Goal: Task Accomplishment & Management: Manage account settings

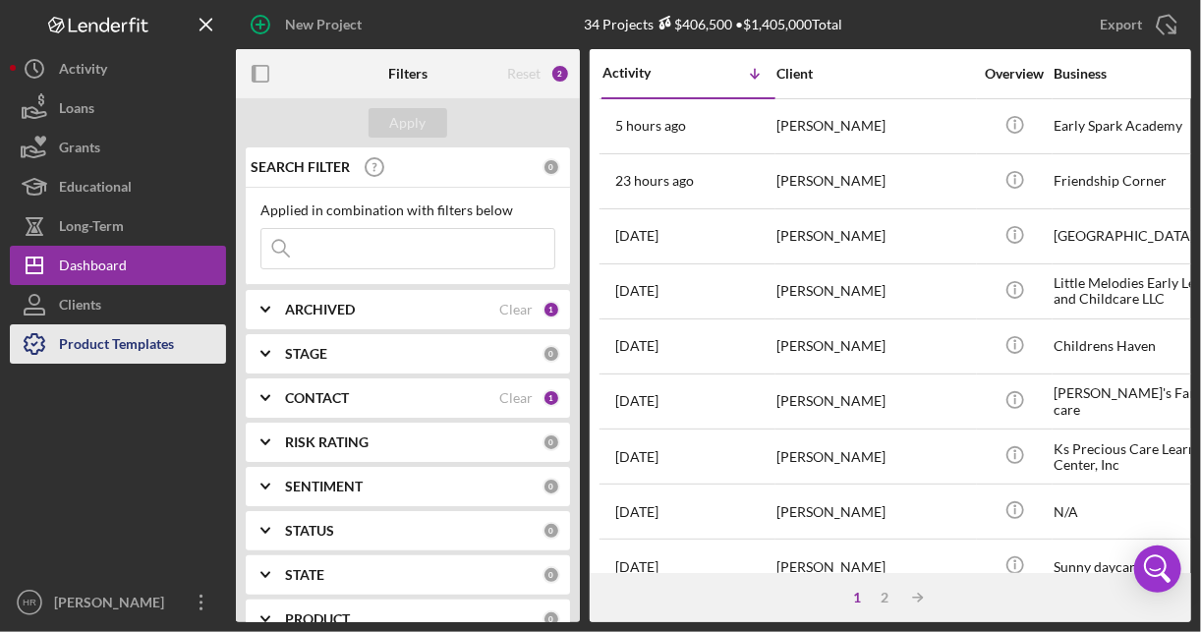
click at [125, 353] on div "Product Templates" at bounding box center [116, 346] width 115 height 44
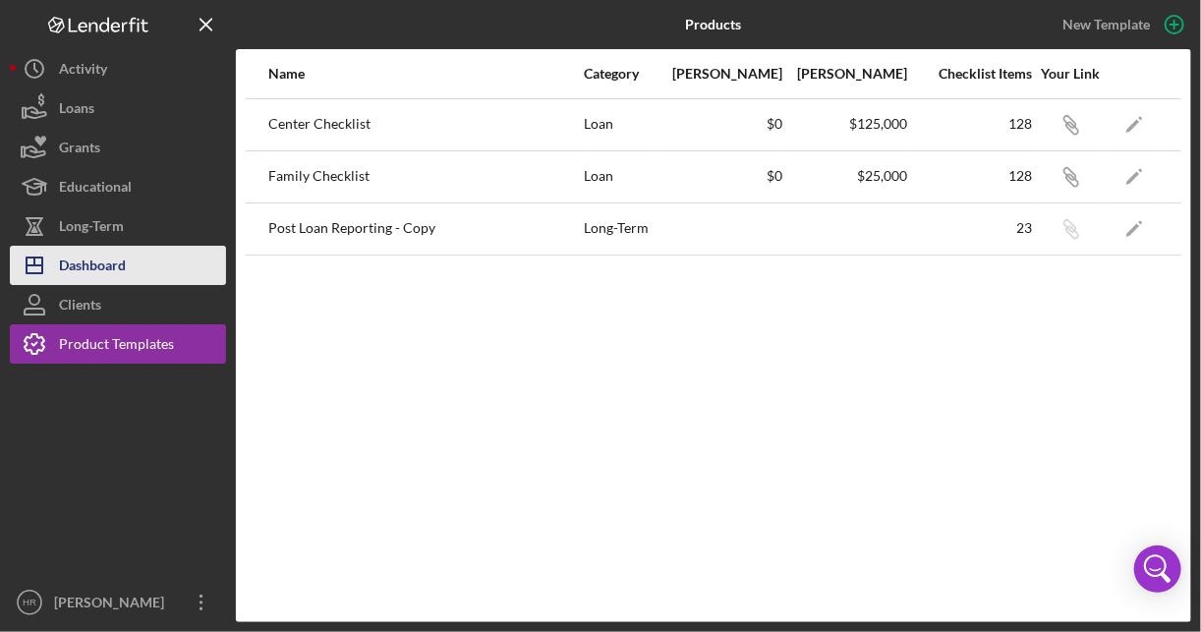
click at [147, 258] on button "Icon/Dashboard Dashboard" at bounding box center [118, 265] width 216 height 39
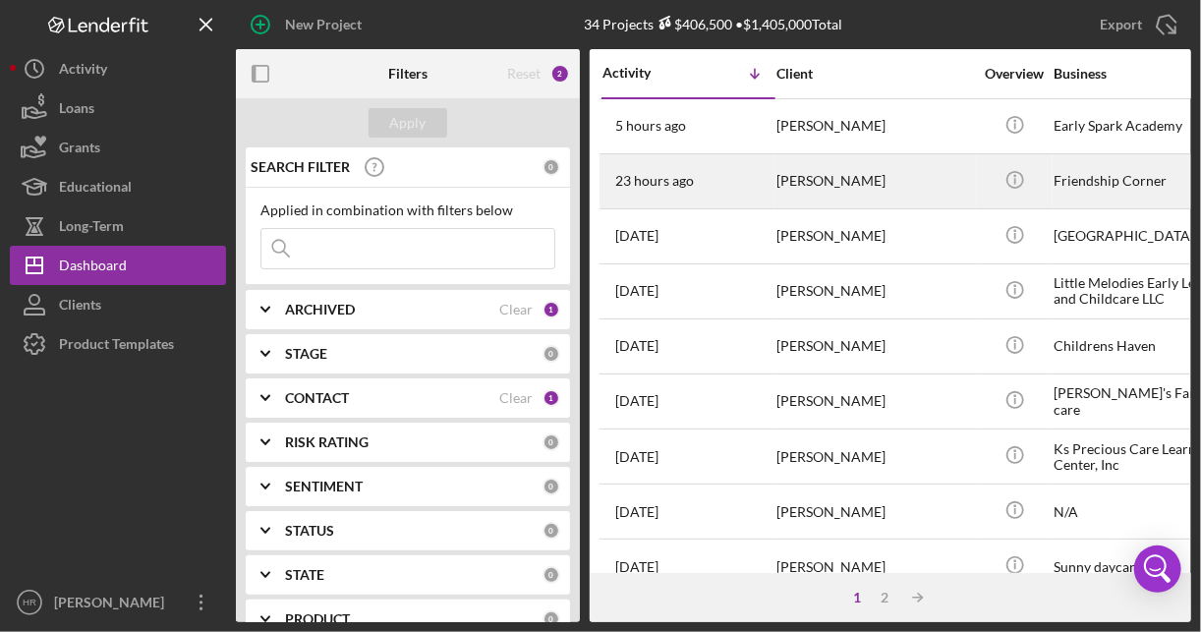
click at [1070, 191] on div "Friendship Corner" at bounding box center [1151, 181] width 196 height 52
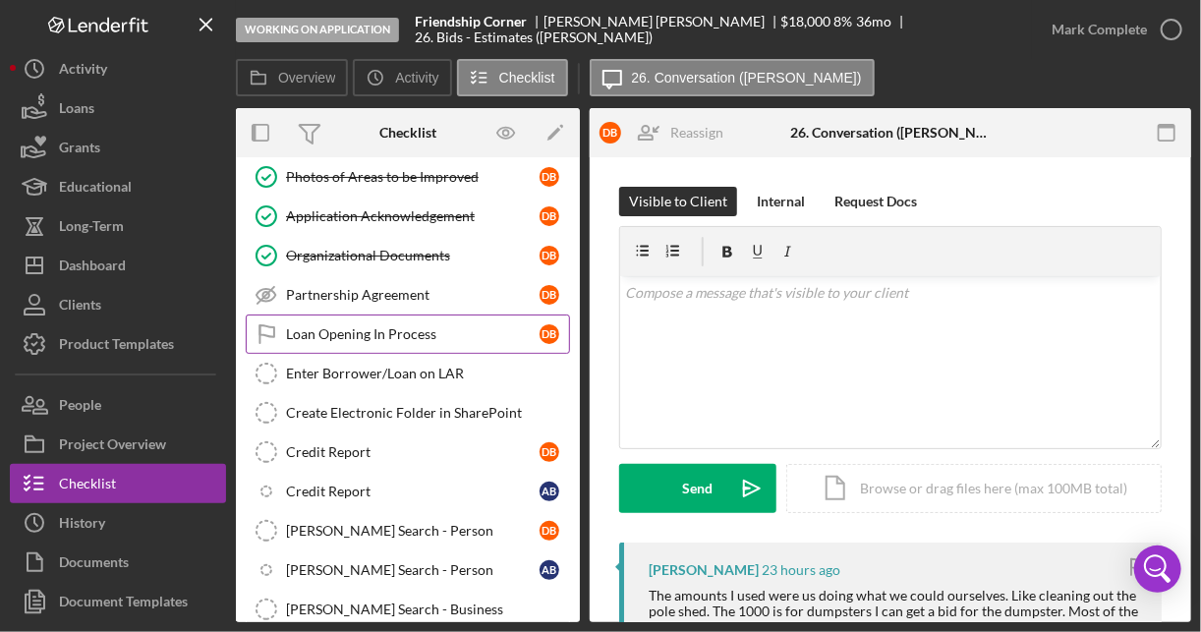
scroll to position [968, 0]
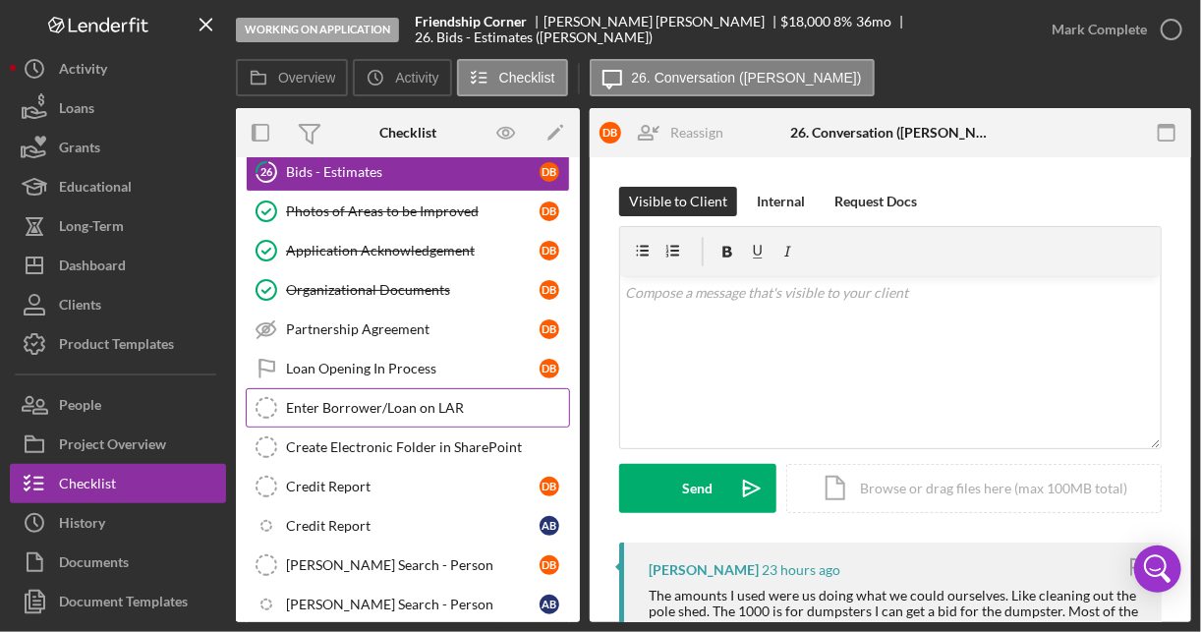
click at [378, 394] on link "Enter Borrower/Loan on LAR Enter Borrower/Loan on LAR" at bounding box center [408, 407] width 324 height 39
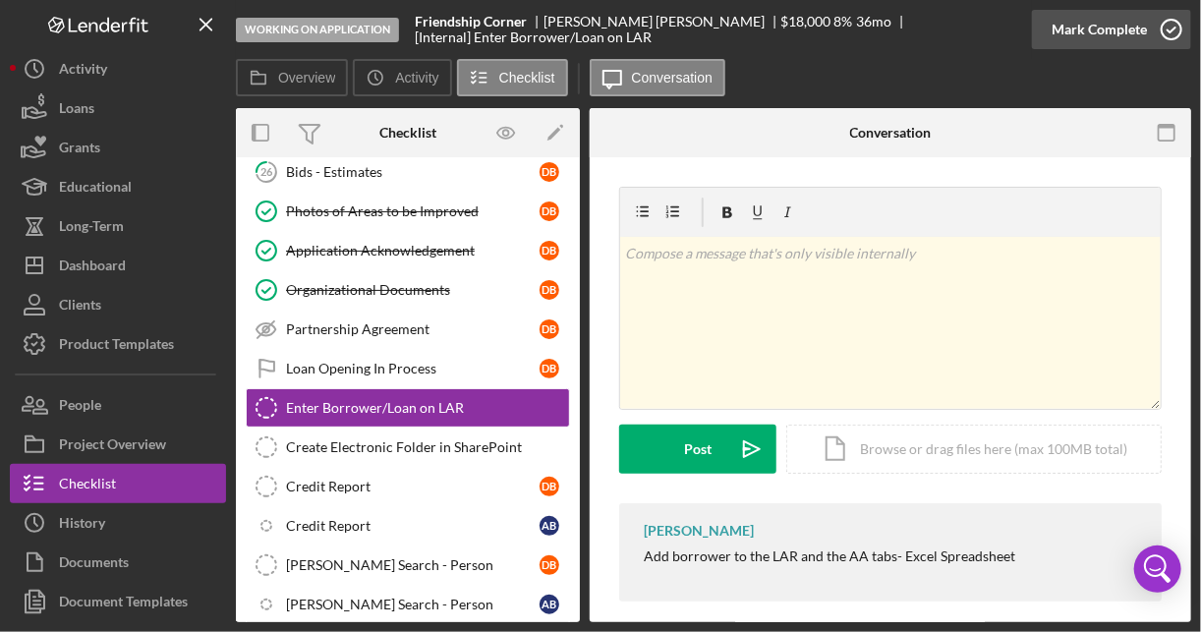
click at [1177, 25] on icon "button" at bounding box center [1170, 29] width 49 height 49
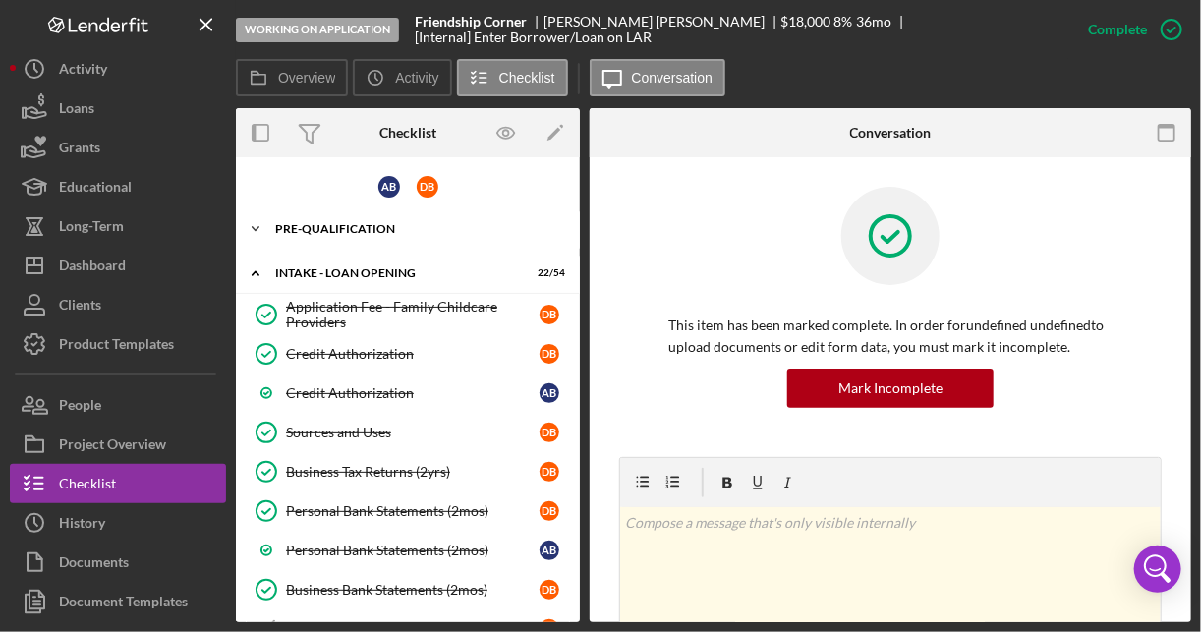
click at [307, 223] on div "Pre-Qualification" at bounding box center [415, 229] width 280 height 12
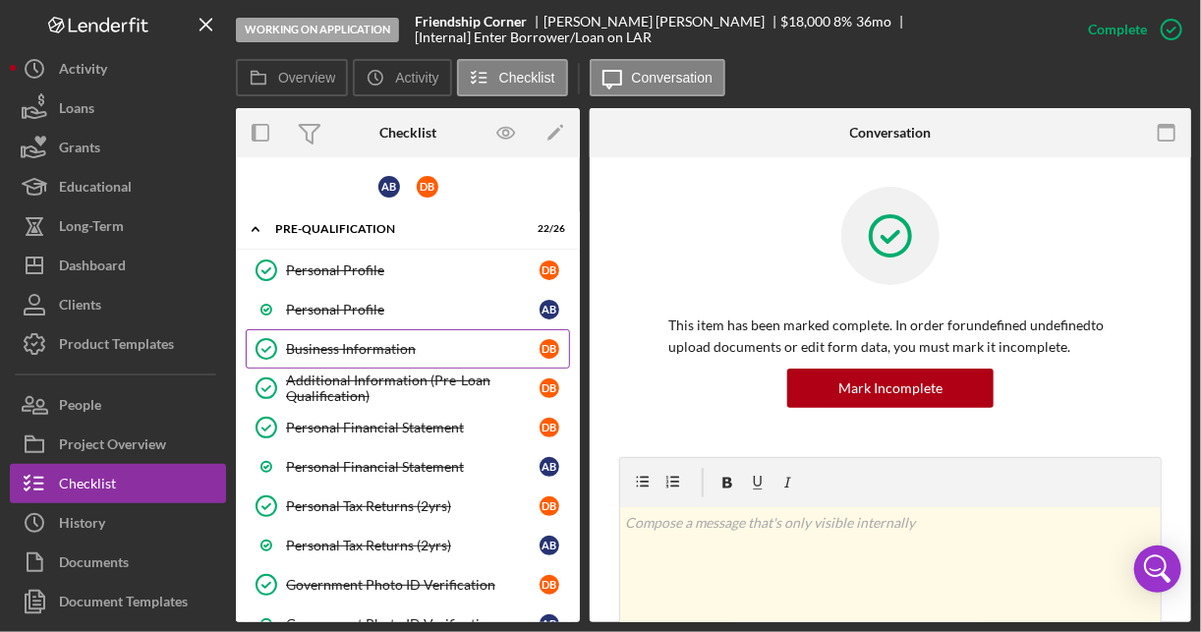
click at [330, 346] on div "Business Information" at bounding box center [412, 349] width 253 height 16
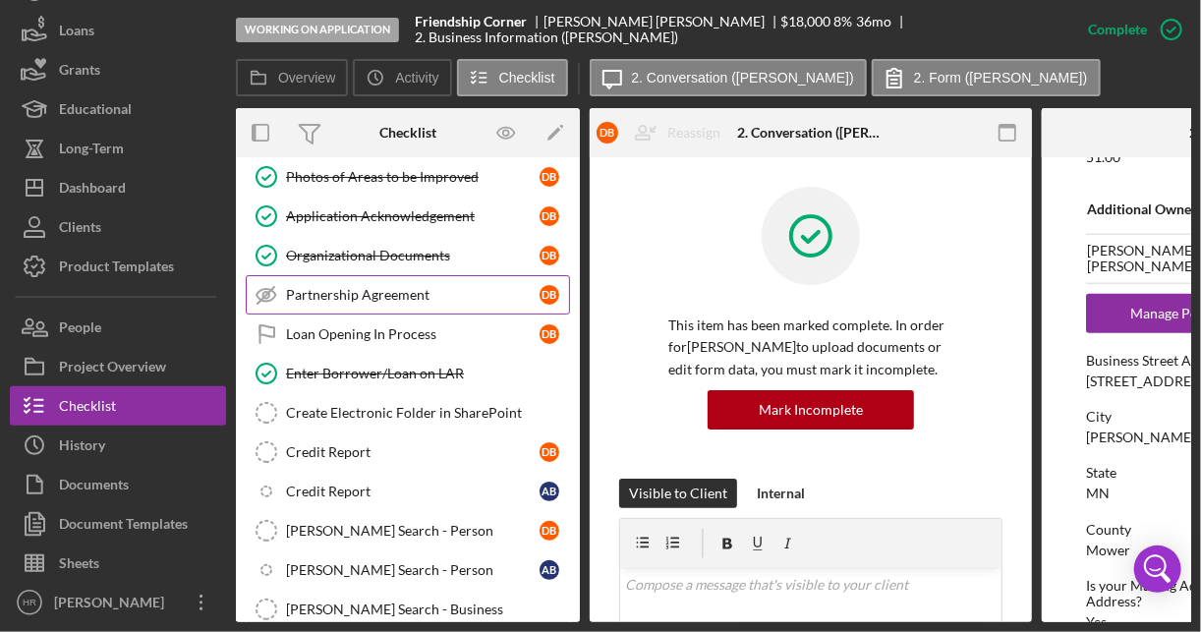
scroll to position [2043, 0]
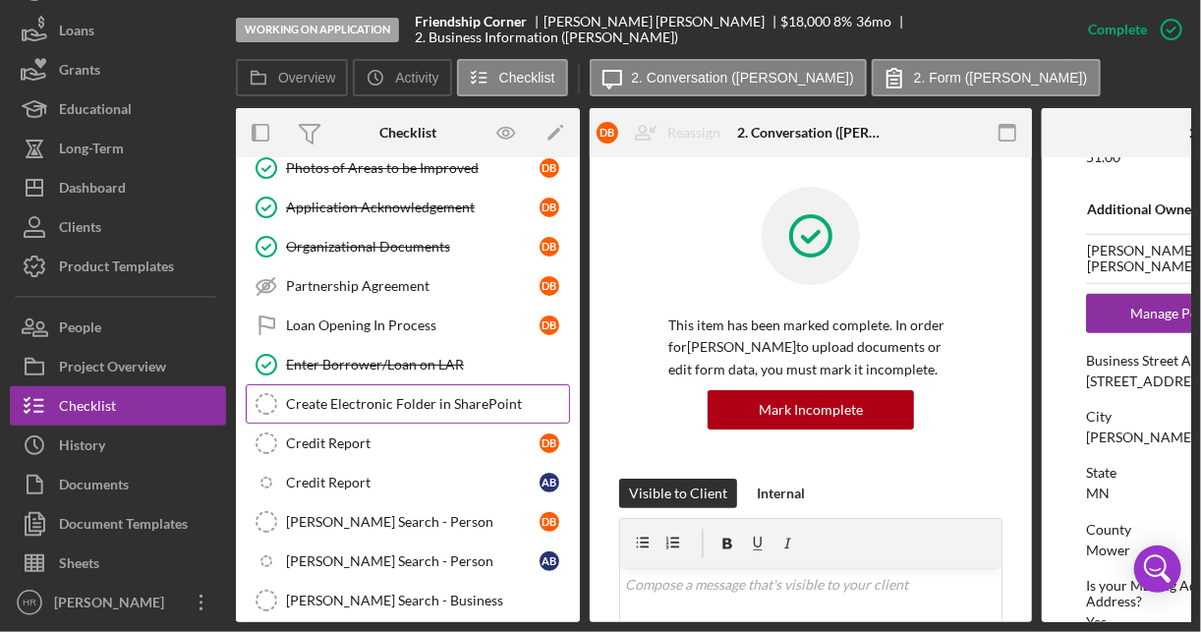
click at [355, 384] on link "Create Electronic Folder in SharePoint Create Electronic Folder in SharePoint" at bounding box center [408, 403] width 324 height 39
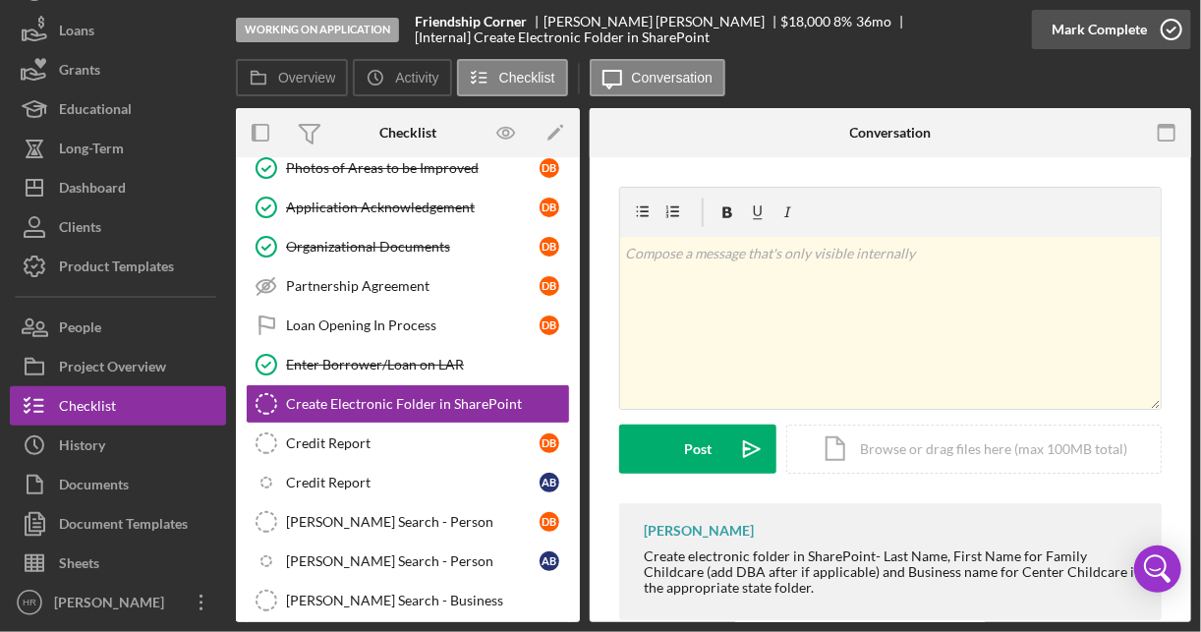
click at [1166, 35] on icon "button" at bounding box center [1170, 29] width 49 height 49
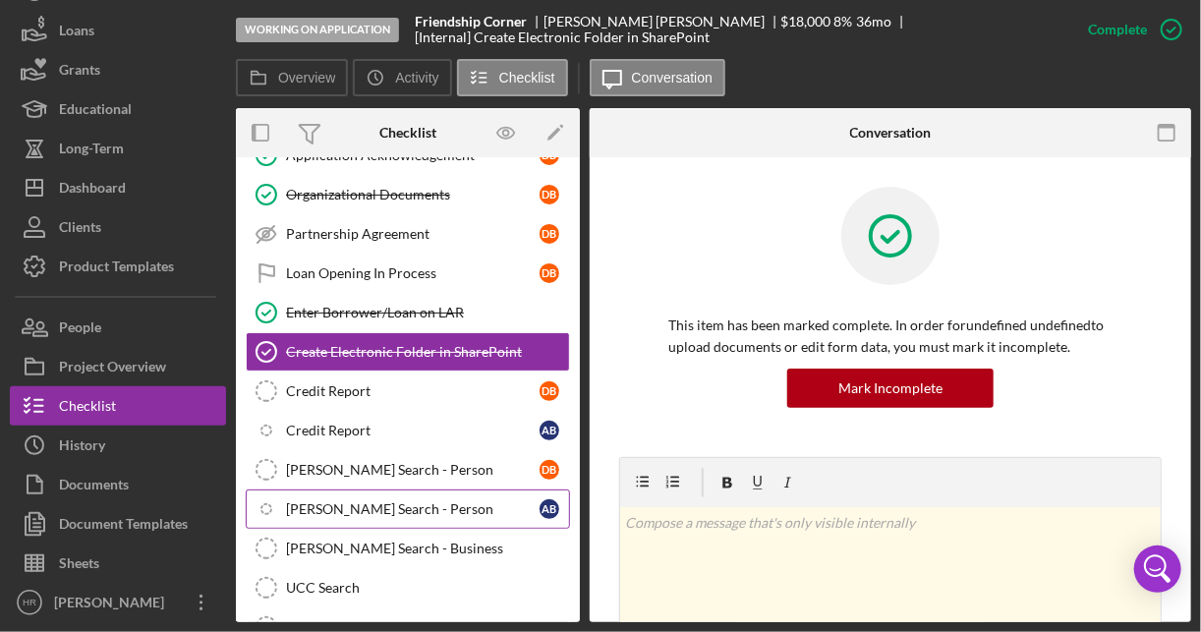
scroll to position [2122, 0]
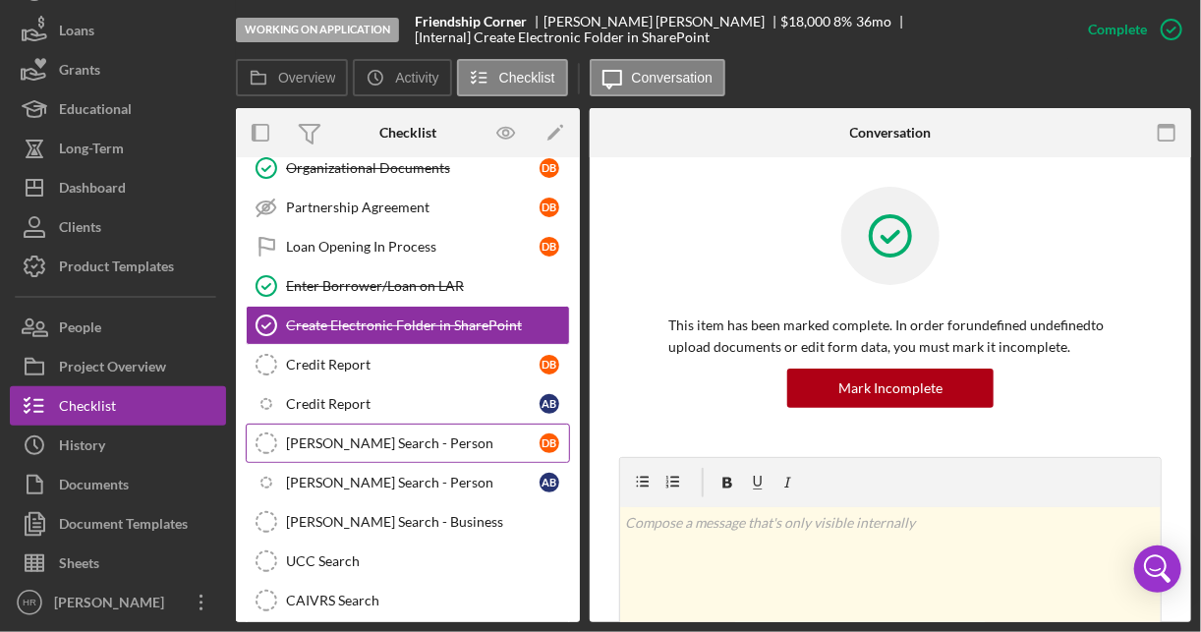
click at [366, 435] on div "[PERSON_NAME] Search - Person" at bounding box center [412, 443] width 253 height 16
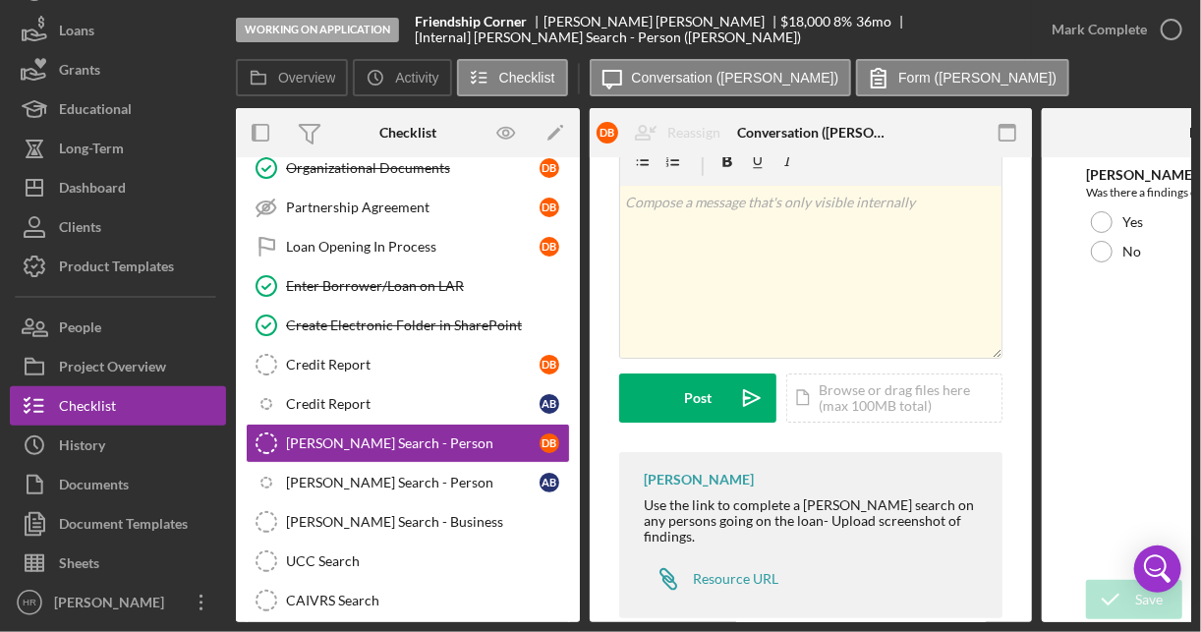
scroll to position [76, 0]
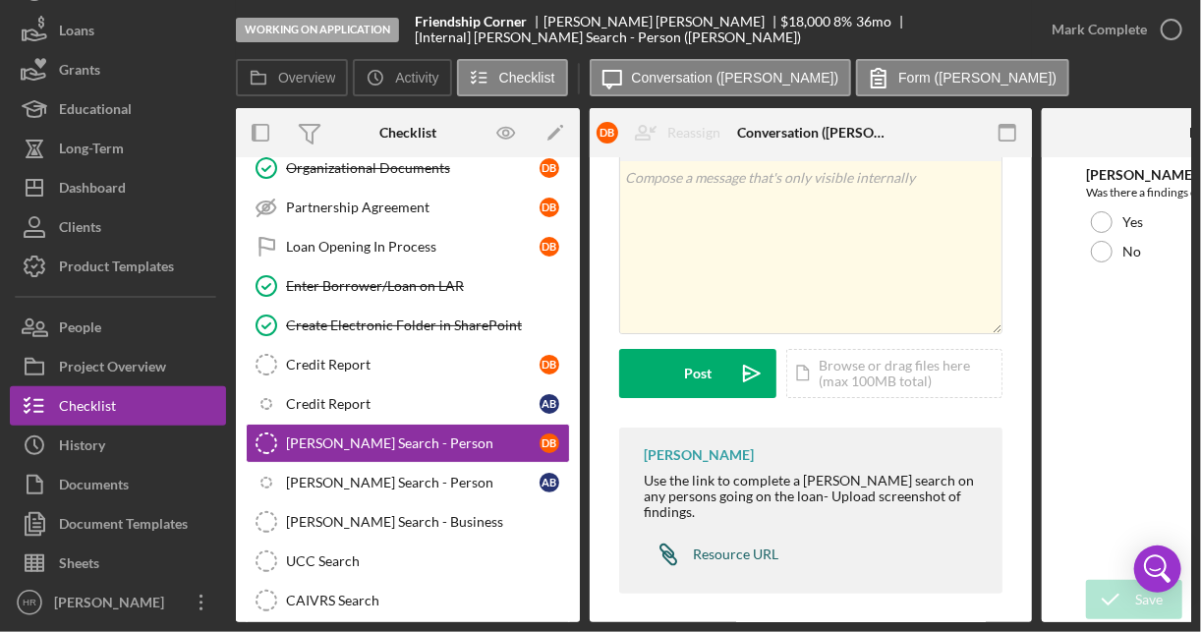
click at [726, 546] on div "Resource URL" at bounding box center [735, 554] width 85 height 16
drag, startPoint x: 540, startPoint y: 26, endPoint x: 544, endPoint y: -8, distance: 33.6
click at [544, 0] on html "Working on Application Friendship Corner [PERSON_NAME] $18,000 $9,000 8 % 36 mo…" at bounding box center [600, 316] width 1201 height 632
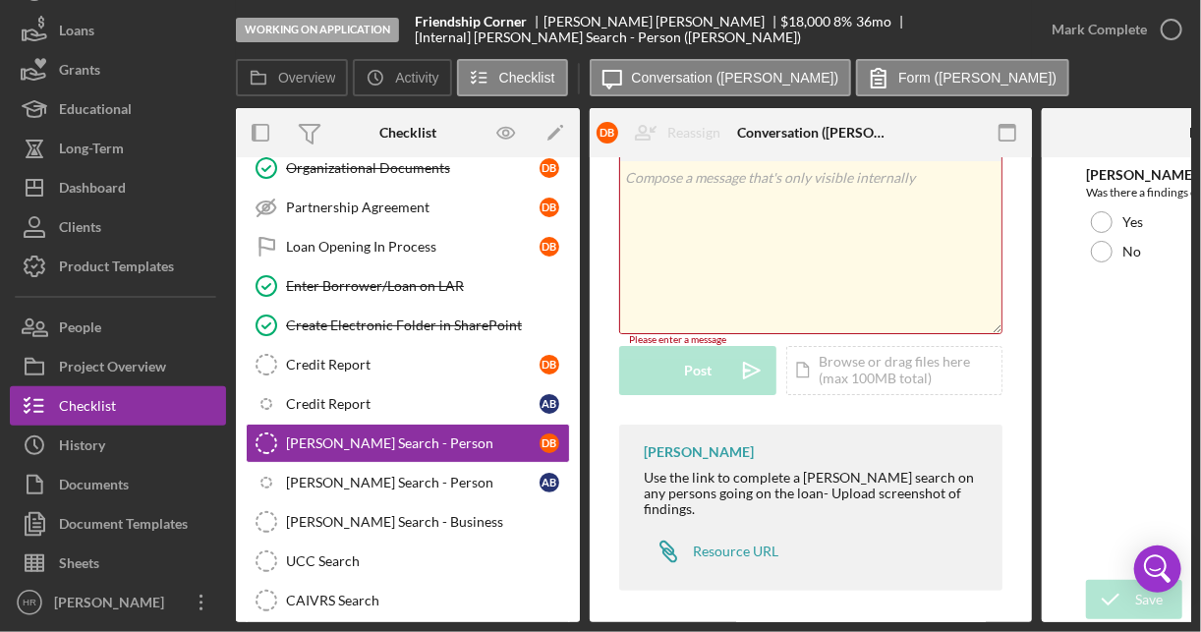
scroll to position [72, 0]
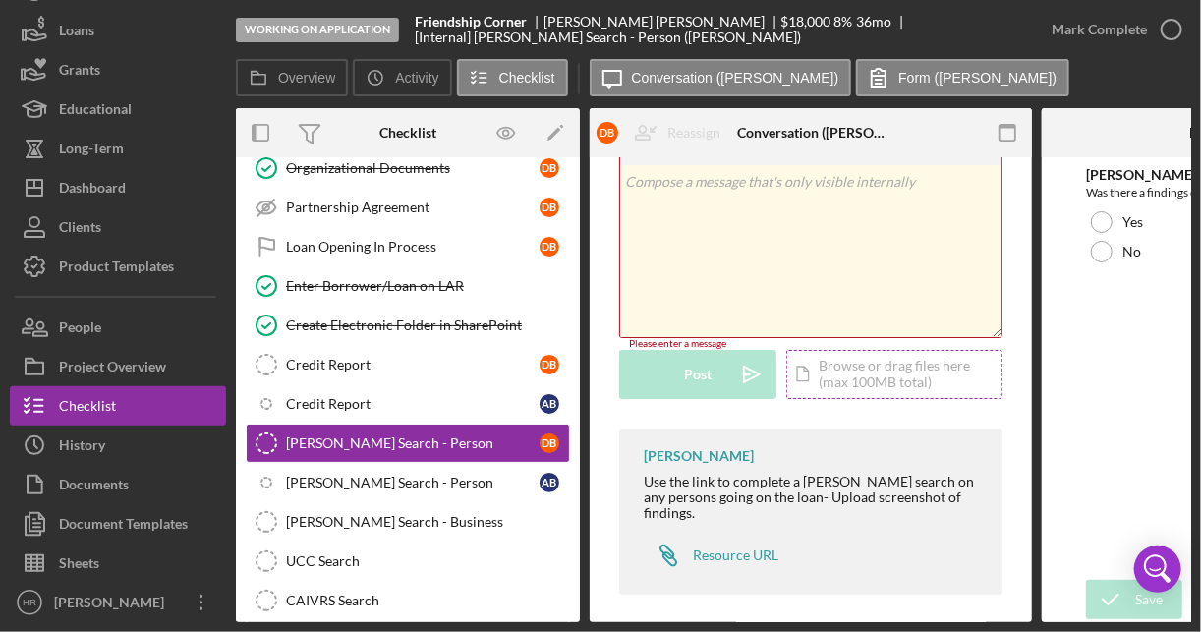
click at [864, 366] on div "Icon/Document Browse or drag files here (max 100MB total) Tap to choose files o…" at bounding box center [894, 374] width 216 height 49
click at [1091, 249] on div at bounding box center [1101, 252] width 22 height 22
click at [1125, 597] on icon "submit" at bounding box center [1110, 599] width 49 height 49
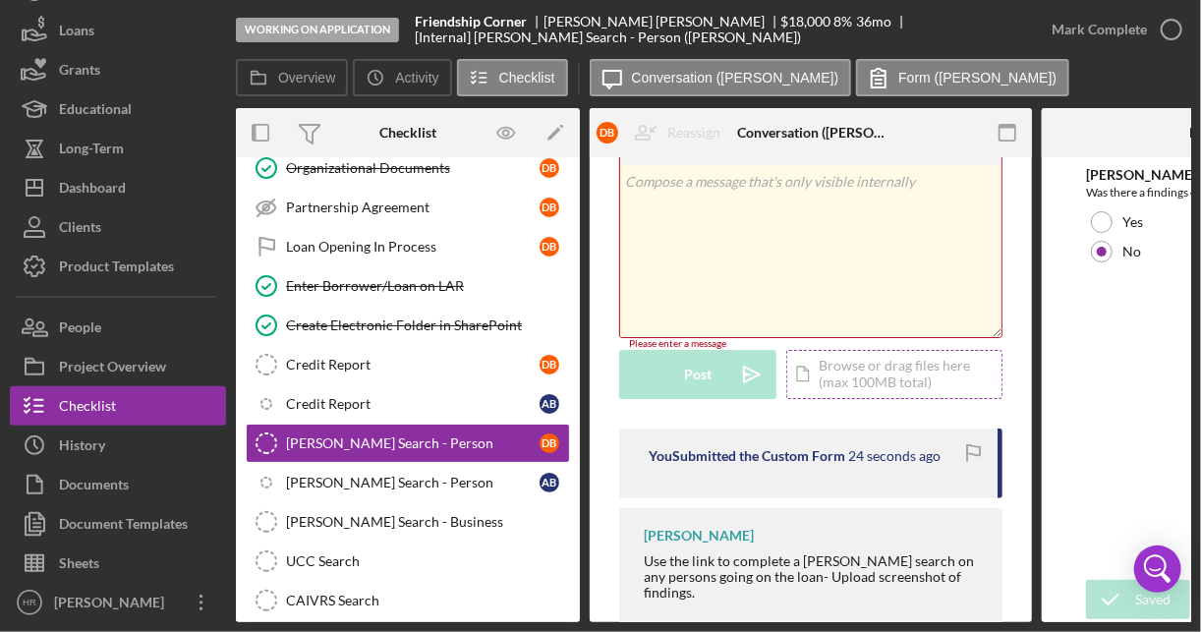
click at [890, 382] on div "Icon/Document Browse or drag files here (max 100MB total) Tap to choose files o…" at bounding box center [894, 374] width 216 height 49
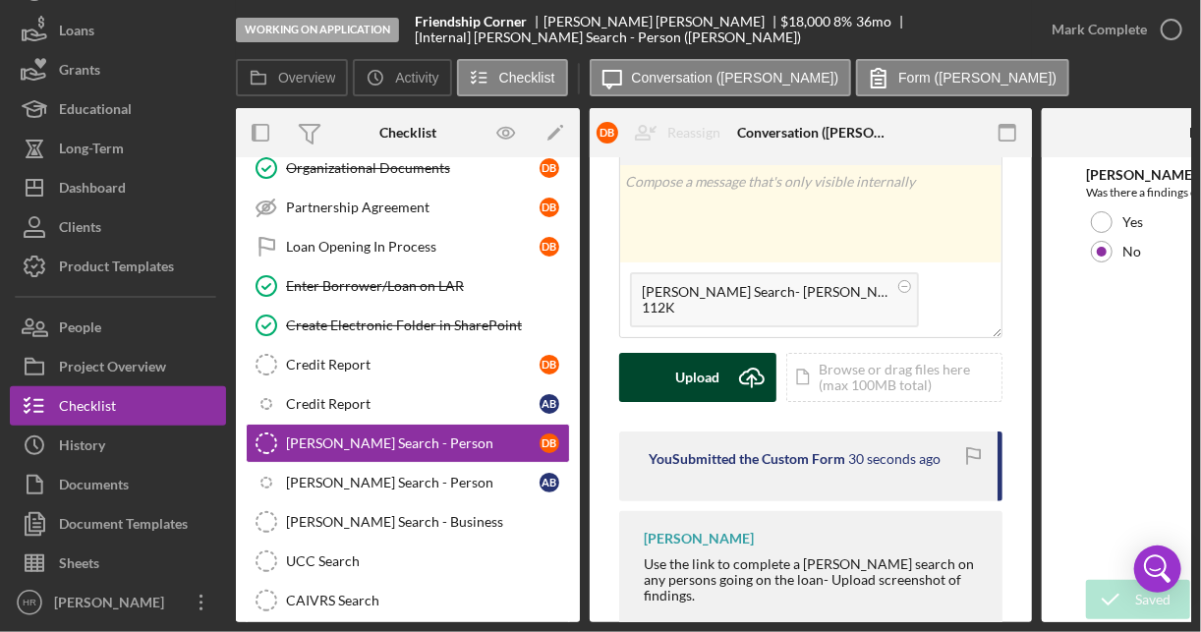
click at [681, 375] on div "Upload" at bounding box center [698, 377] width 44 height 49
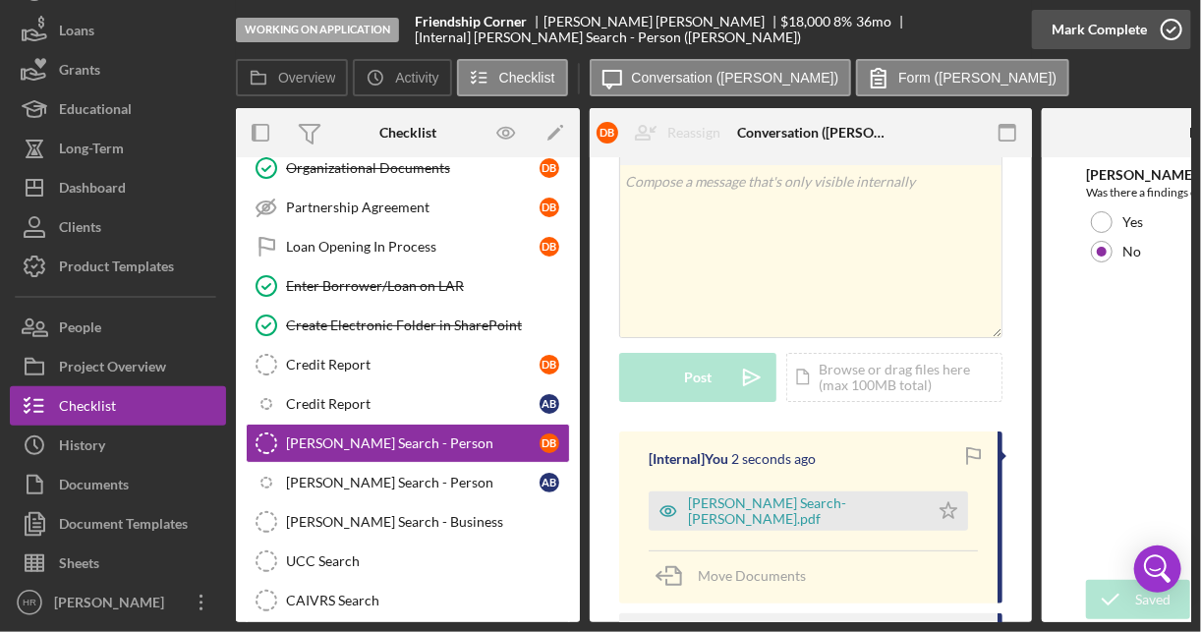
click at [1165, 28] on icon "button" at bounding box center [1170, 29] width 49 height 49
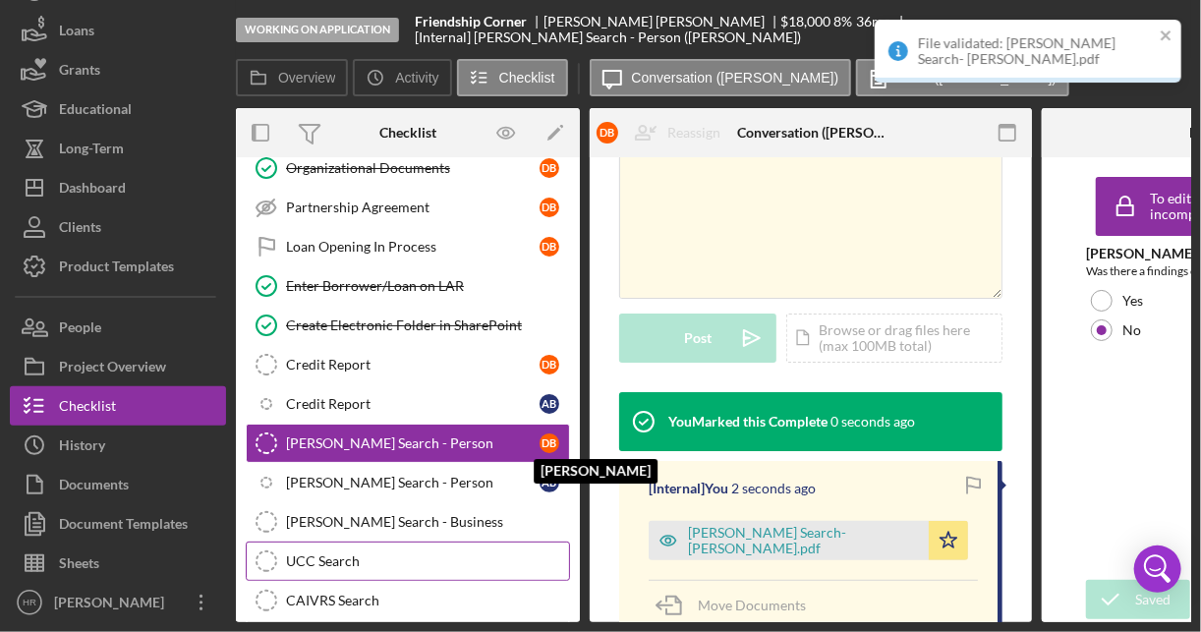
scroll to position [363, 0]
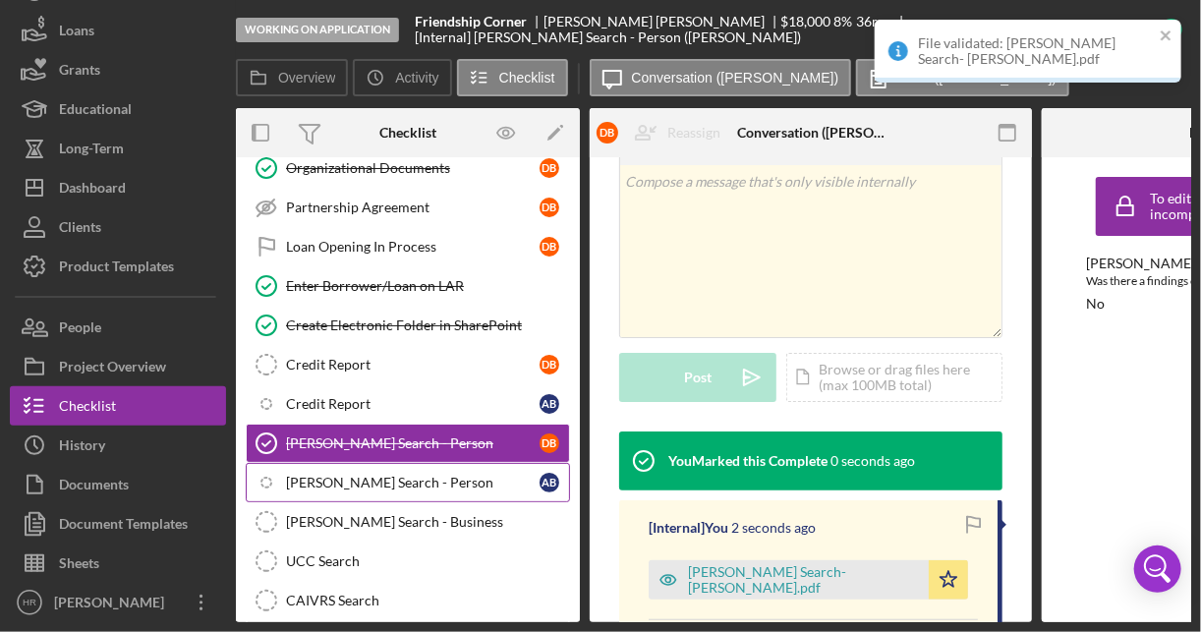
click at [401, 475] on div "[PERSON_NAME] Search - Person" at bounding box center [412, 483] width 253 height 16
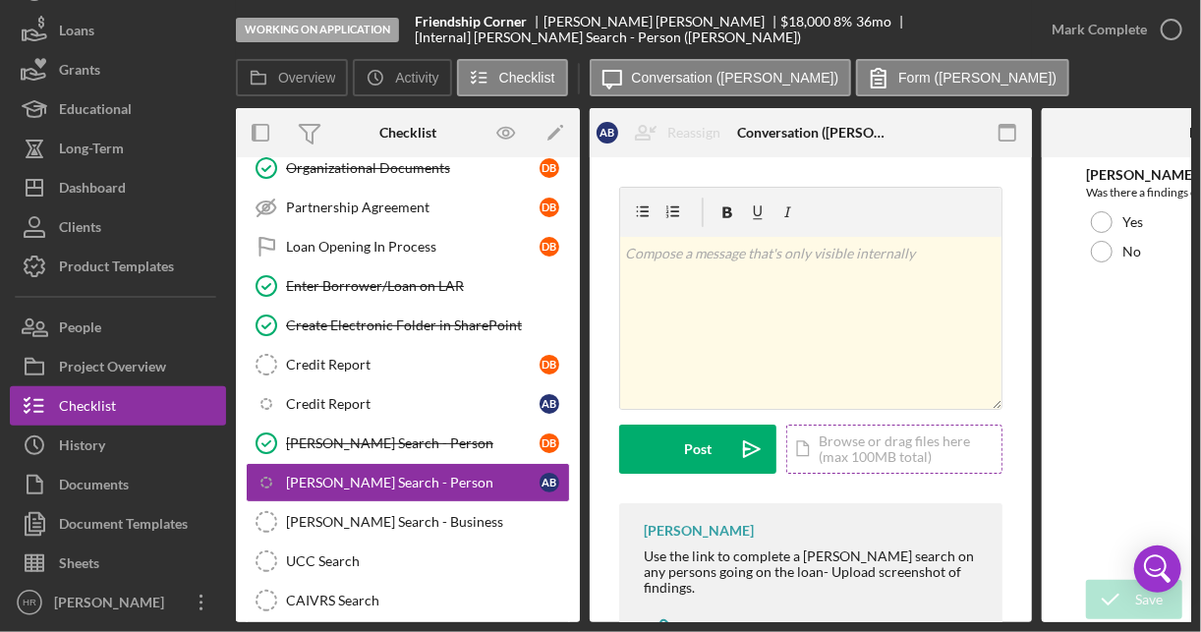
click at [880, 441] on div "Icon/Document Browse or drag files here (max 100MB total) Tap to choose files o…" at bounding box center [894, 448] width 216 height 49
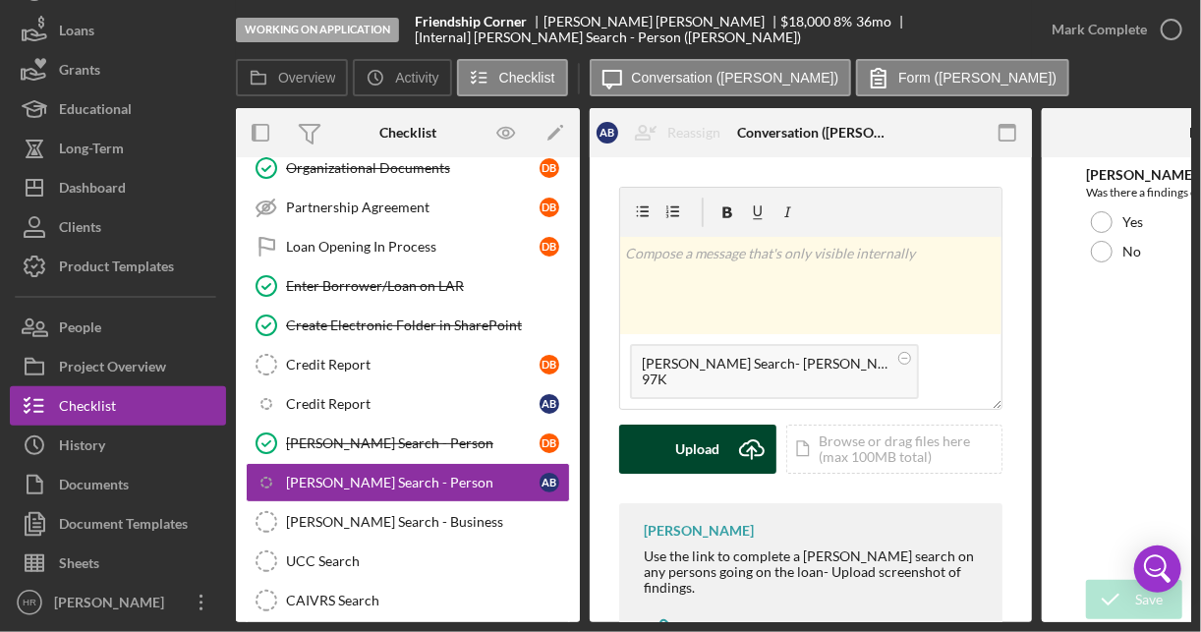
click at [690, 449] on div "Upload" at bounding box center [698, 448] width 44 height 49
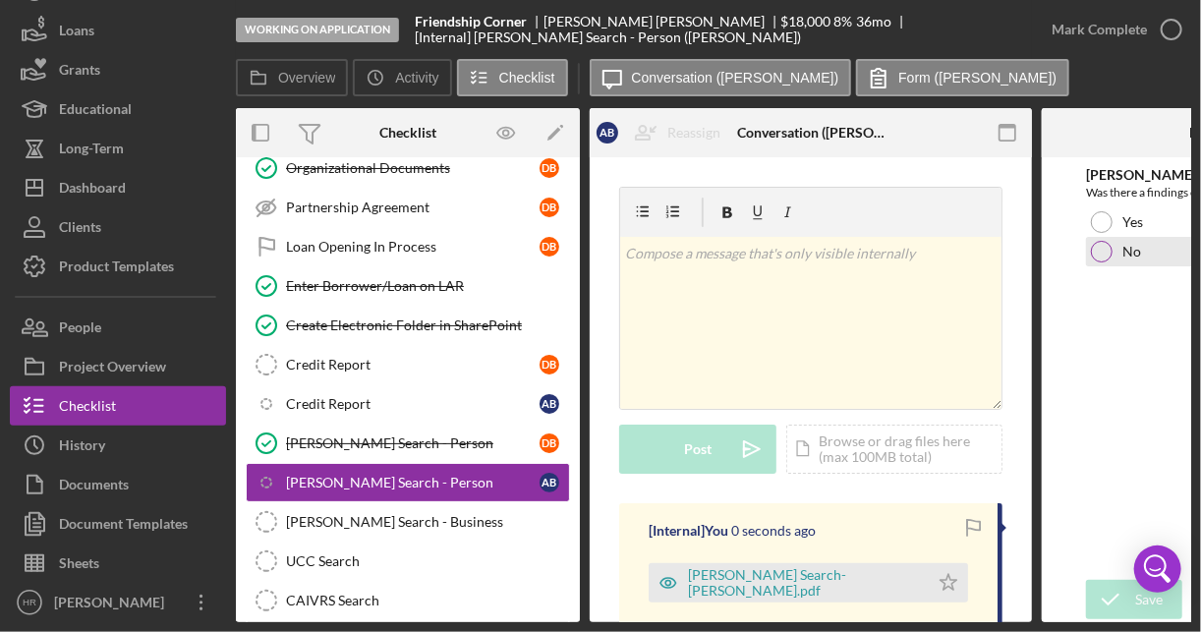
click at [1098, 251] on div at bounding box center [1101, 252] width 22 height 22
click at [1121, 600] on icon "submit" at bounding box center [1110, 599] width 49 height 49
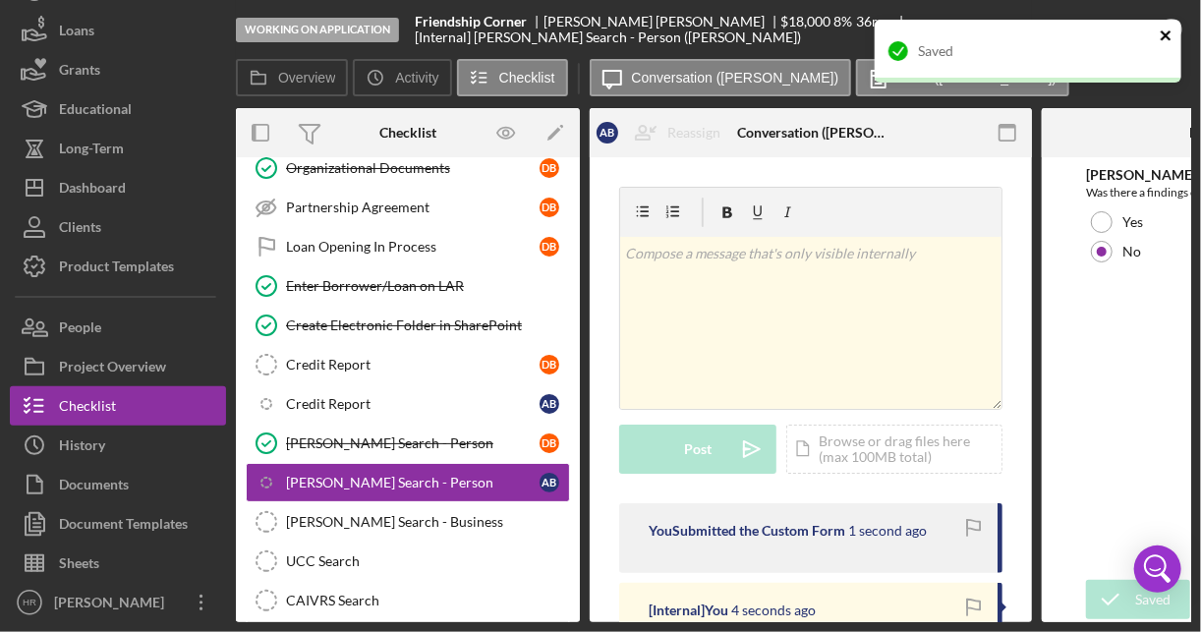
click at [1167, 31] on icon "close" at bounding box center [1166, 36] width 14 height 16
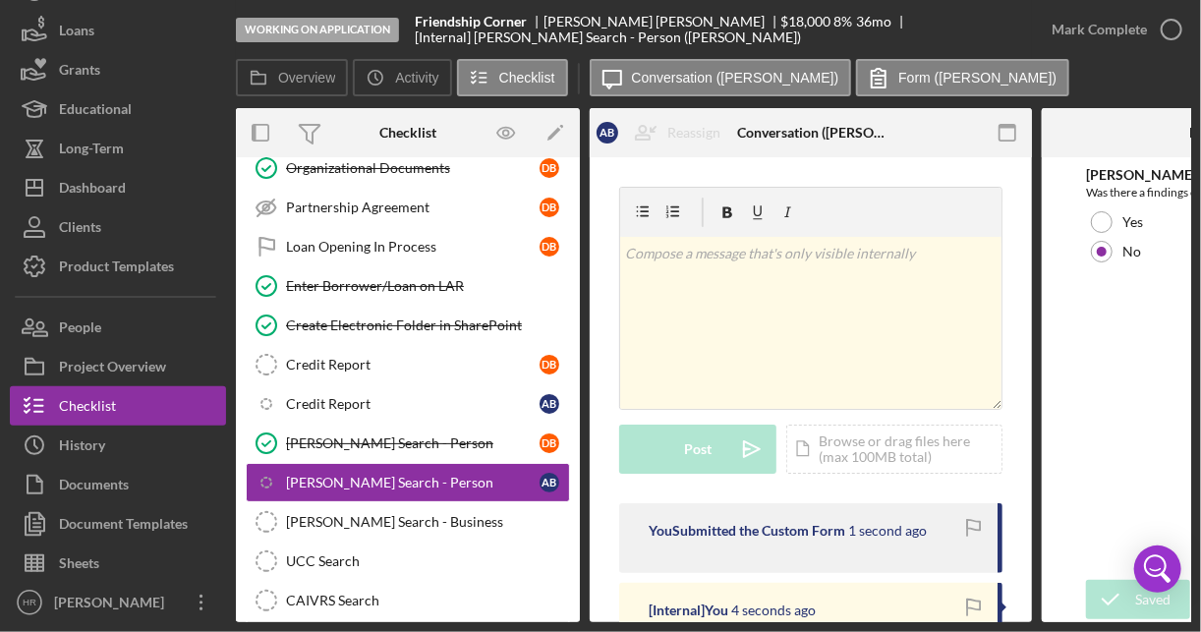
click at [1170, 29] on div "Saved" at bounding box center [1027, 59] width 314 height 86
click at [1170, 29] on div "Working on Application Friendship Corner [PERSON_NAME] $18,000 $9,000 8 % 36 mo…" at bounding box center [600, 316] width 1201 height 632
click at [1171, 29] on icon "button" at bounding box center [1170, 29] width 49 height 49
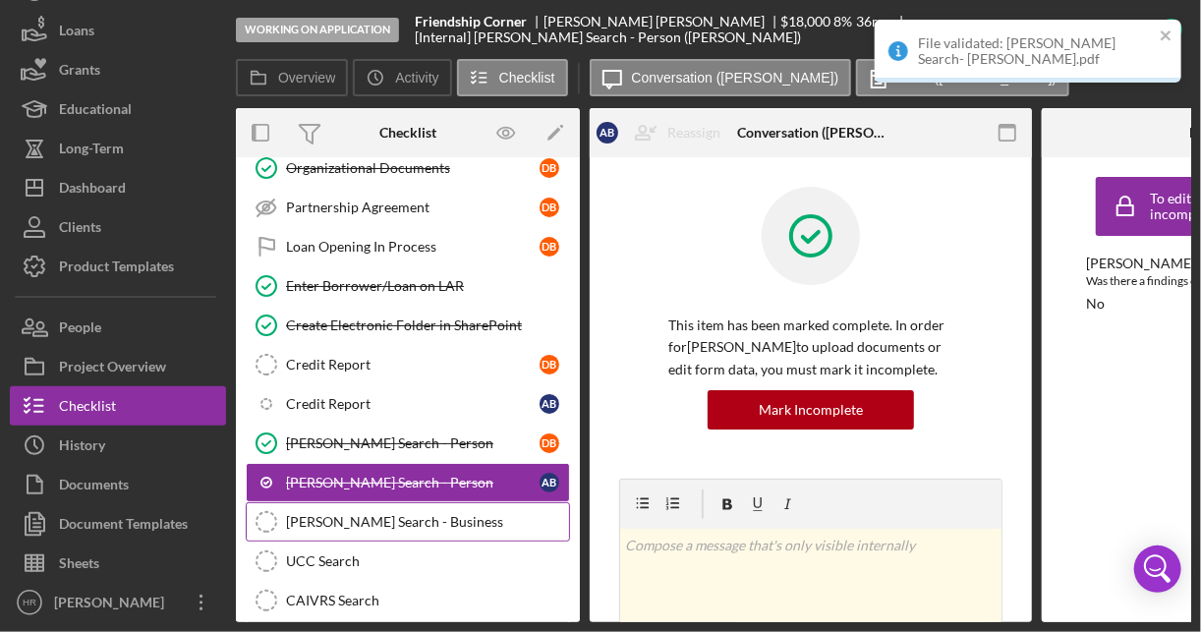
click at [366, 502] on link "[PERSON_NAME] Search - Business [PERSON_NAME] Search - Business" at bounding box center [408, 521] width 324 height 39
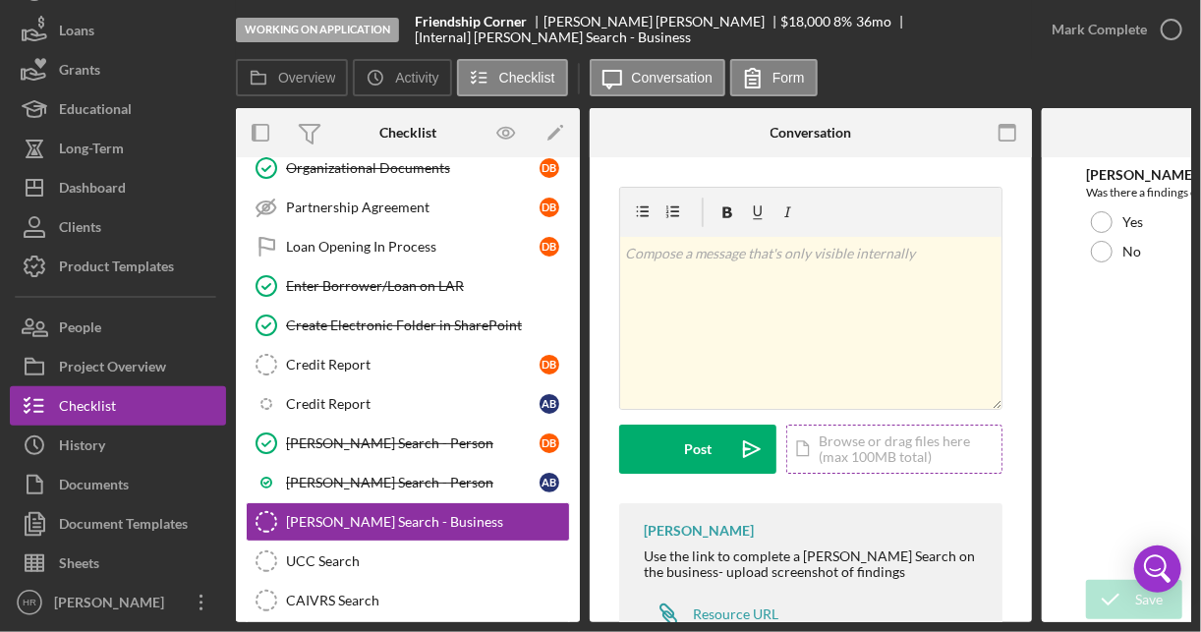
click at [880, 441] on div "Icon/Document Browse or drag files here (max 100MB total) Tap to choose files o…" at bounding box center [894, 448] width 216 height 49
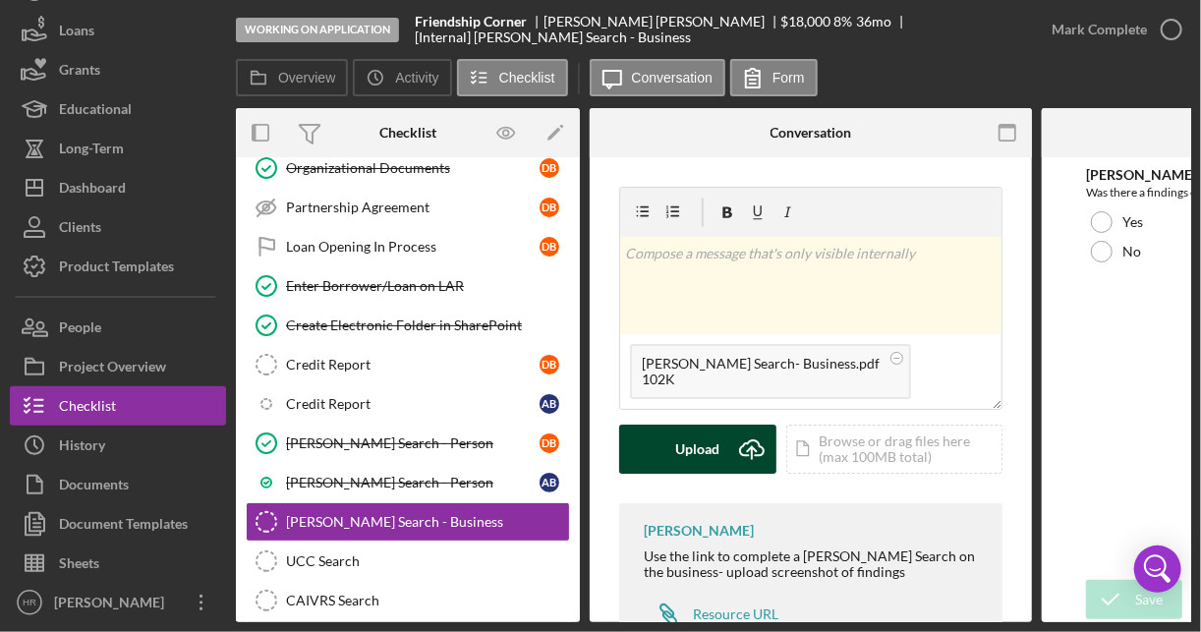
click at [688, 447] on div "Upload" at bounding box center [698, 448] width 44 height 49
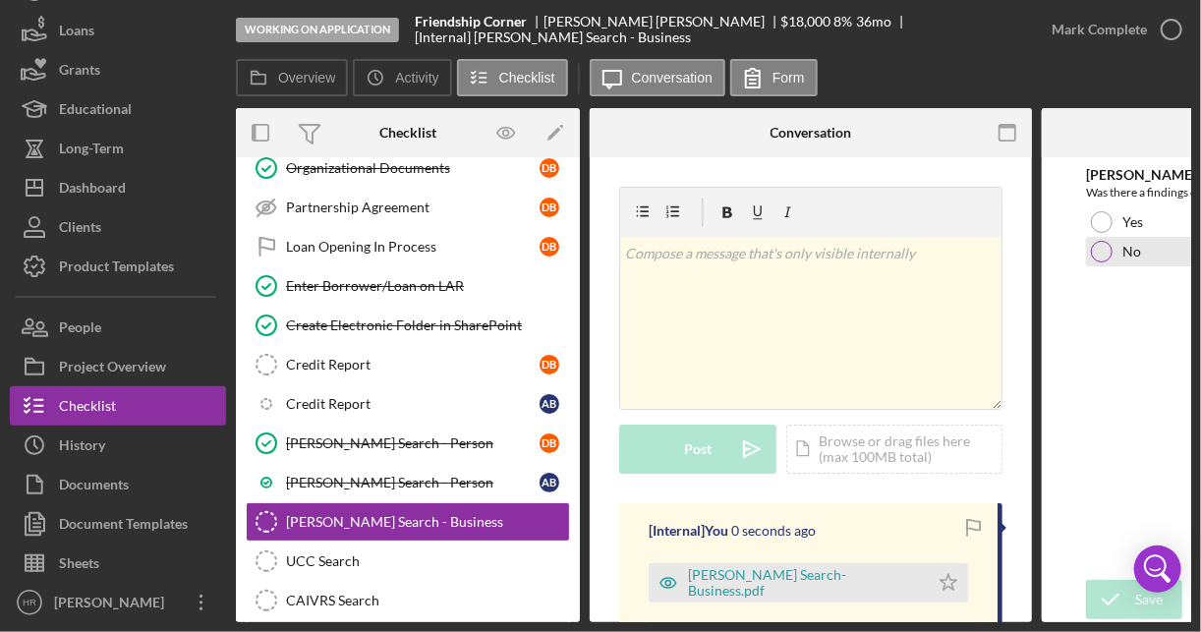
click at [1144, 604] on div "Save" at bounding box center [1149, 599] width 28 height 39
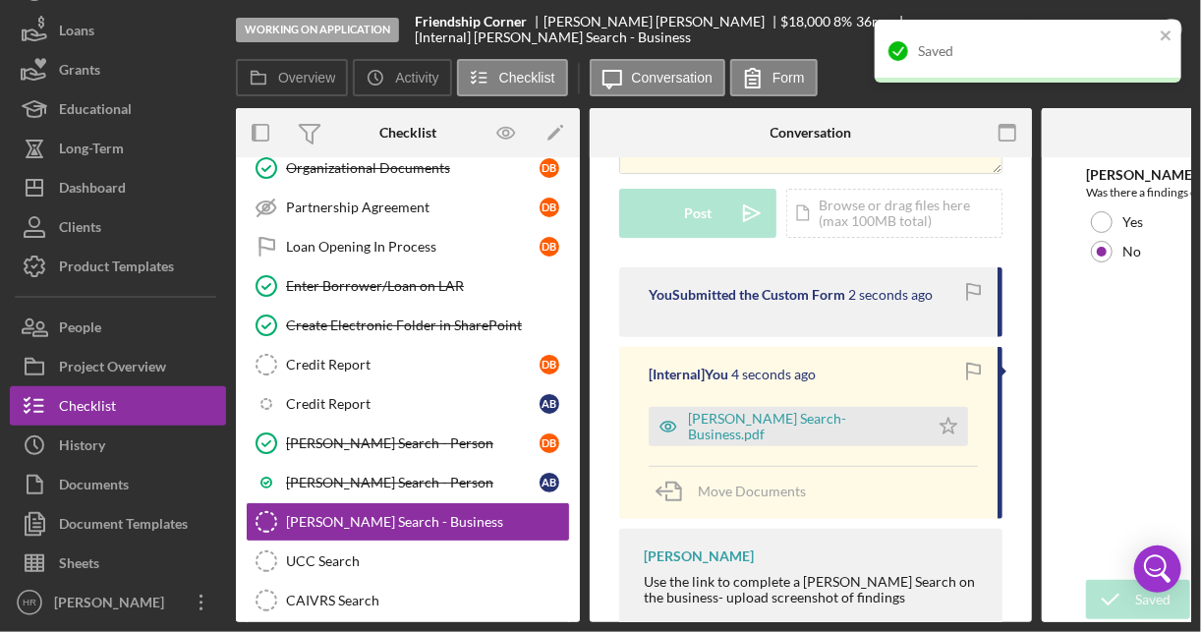
scroll to position [314, 0]
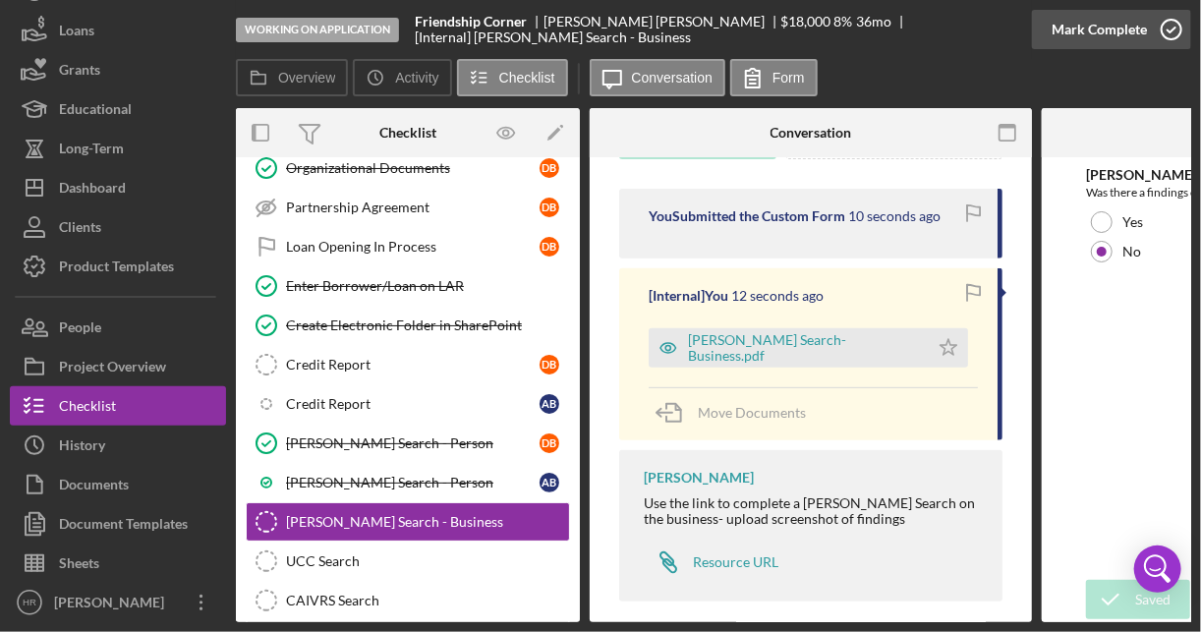
click at [1165, 28] on icon "button" at bounding box center [1170, 29] width 49 height 49
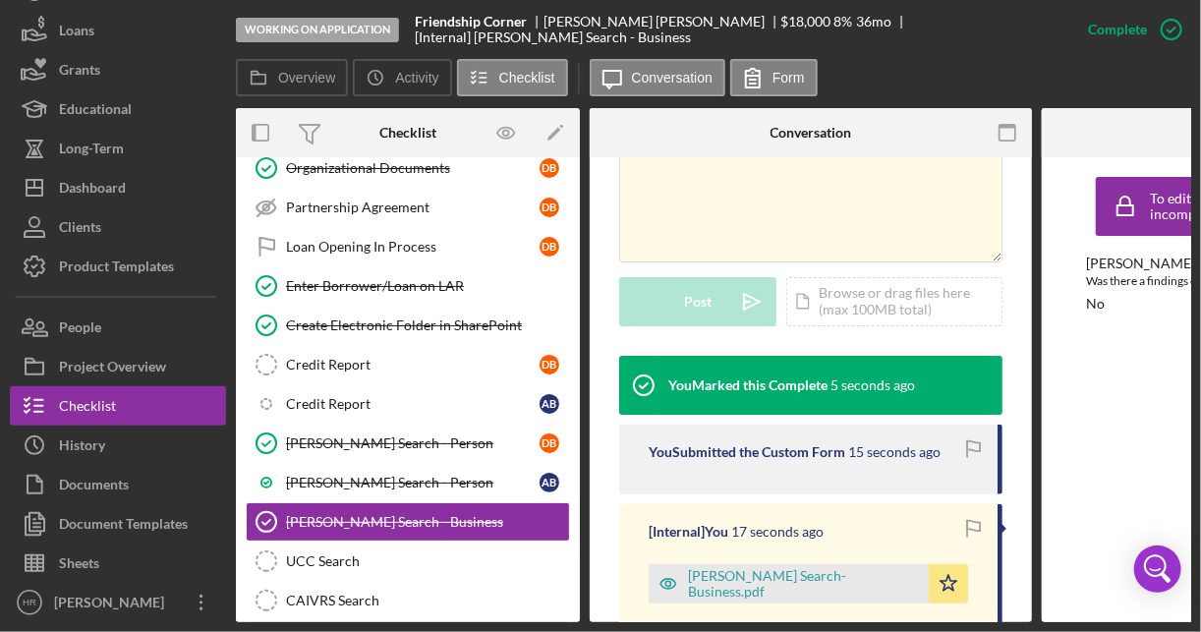
scroll to position [698, 0]
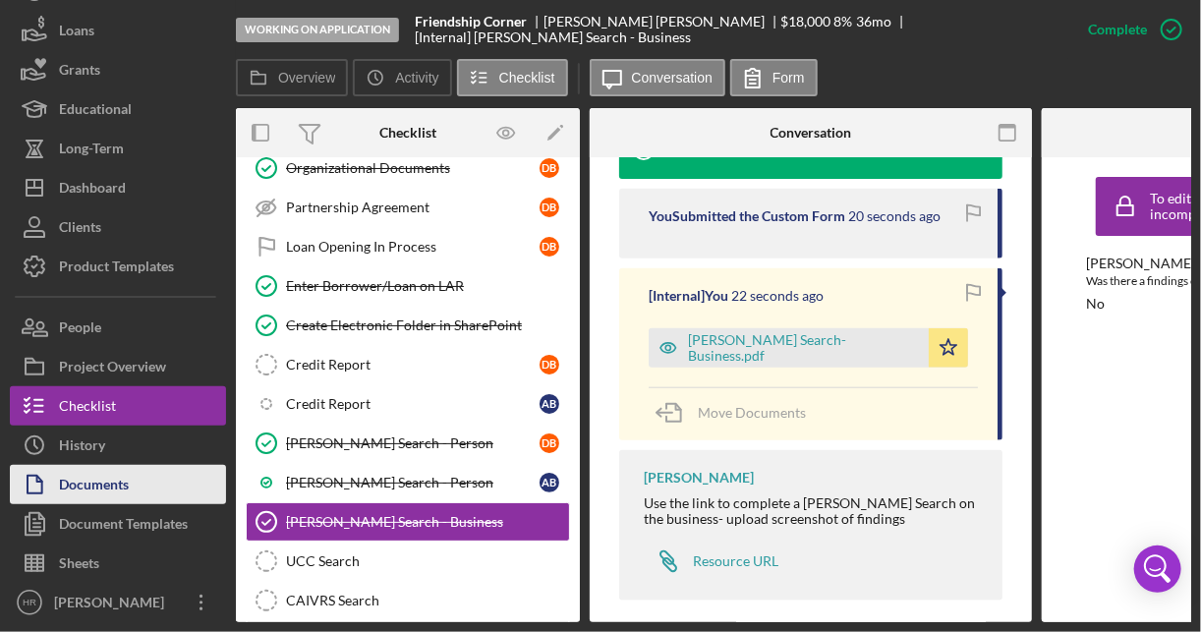
click at [127, 478] on div "Documents" at bounding box center [94, 487] width 70 height 44
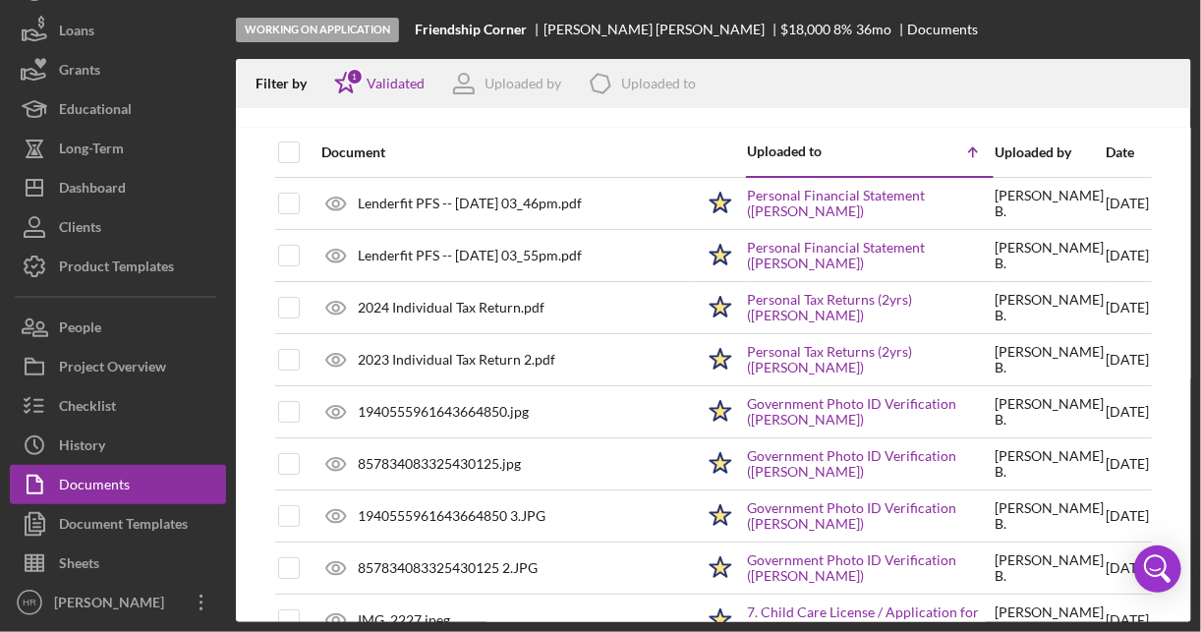
drag, startPoint x: 508, startPoint y: 255, endPoint x: 540, endPoint y: 131, distance: 128.9
click at [540, 131] on div "Document" at bounding box center [507, 152] width 372 height 47
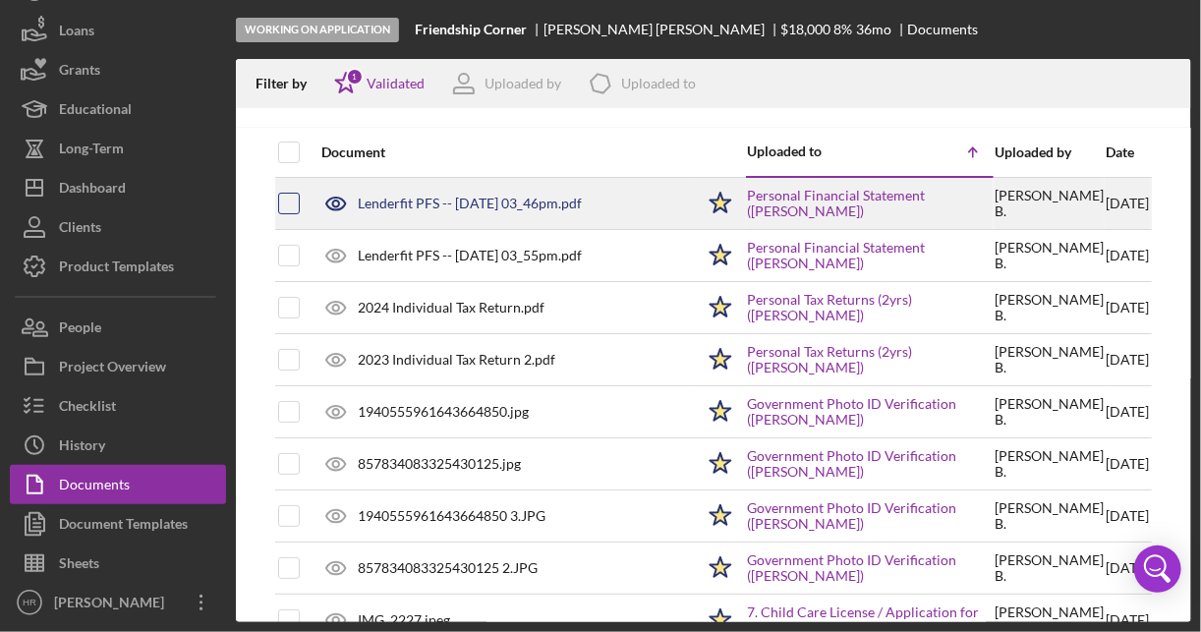
click at [279, 205] on input "checkbox" at bounding box center [289, 204] width 20 height 20
checkbox input "true"
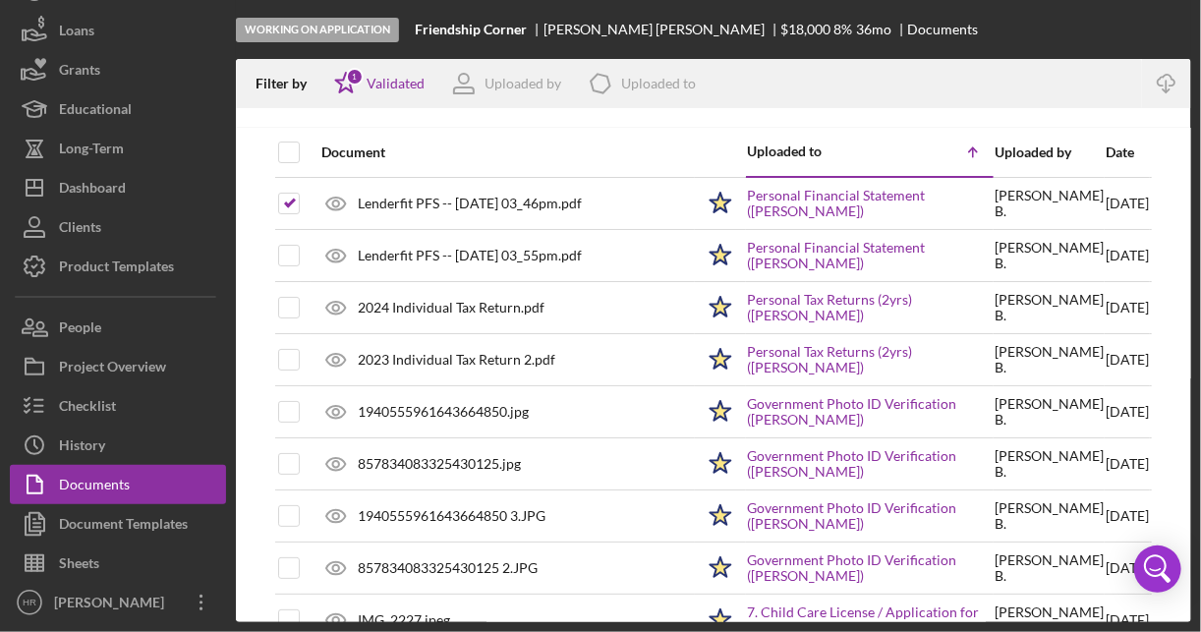
drag, startPoint x: 443, startPoint y: 212, endPoint x: 527, endPoint y: 146, distance: 106.3
click at [527, 146] on div "Document" at bounding box center [507, 152] width 372 height 16
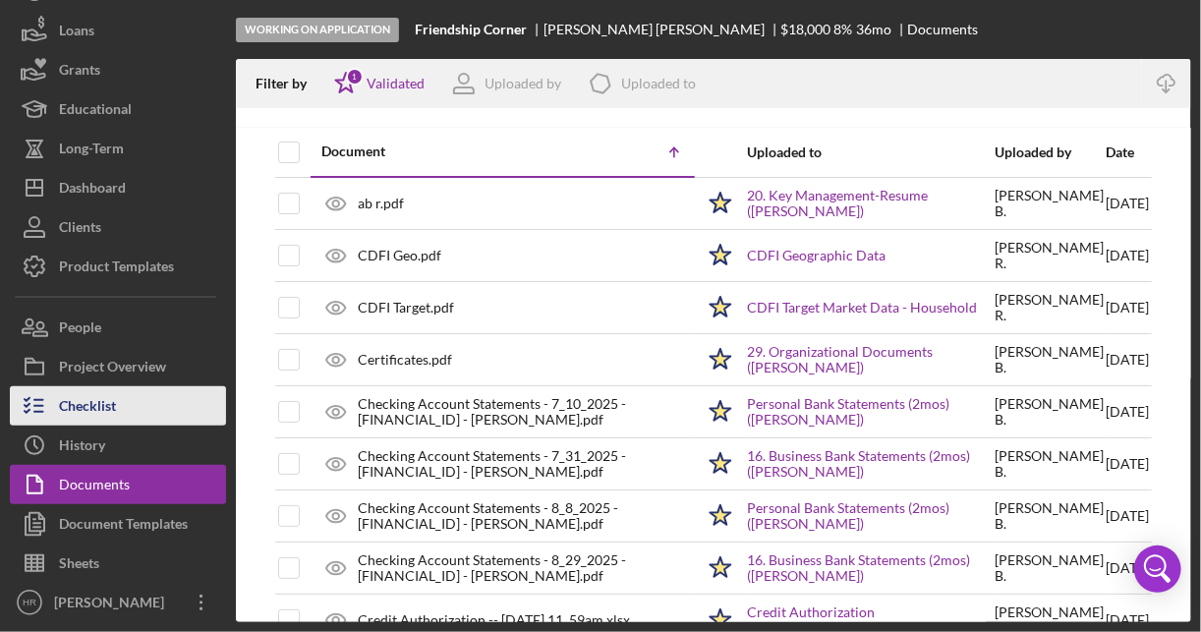
click at [101, 402] on div "Checklist" at bounding box center [87, 408] width 57 height 44
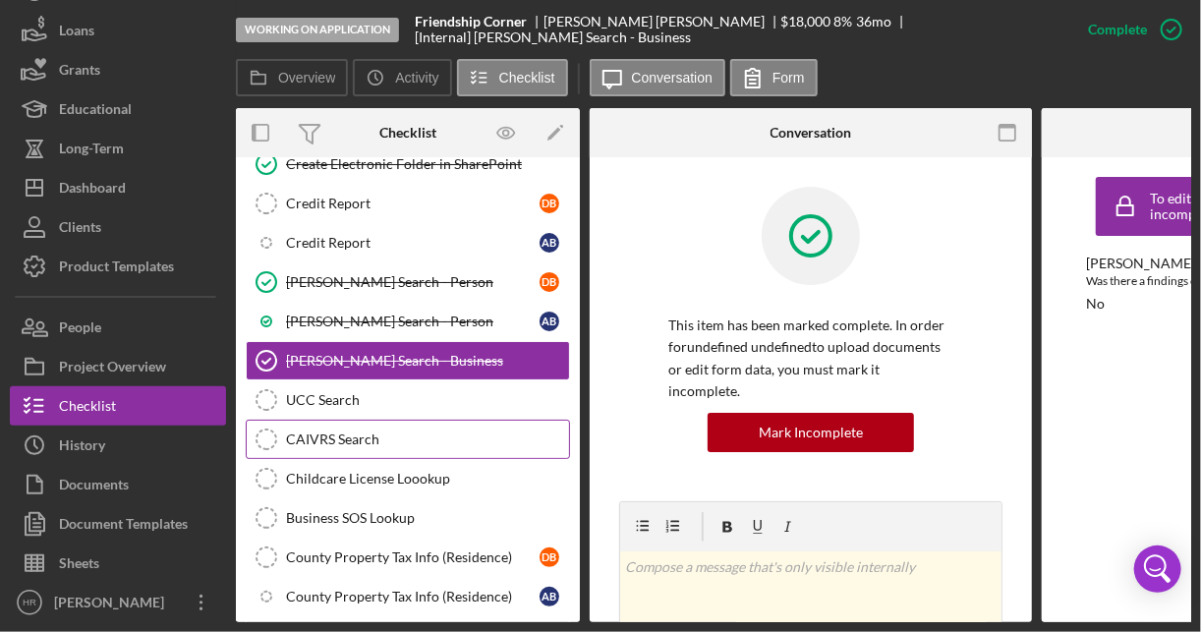
scroll to position [1274, 0]
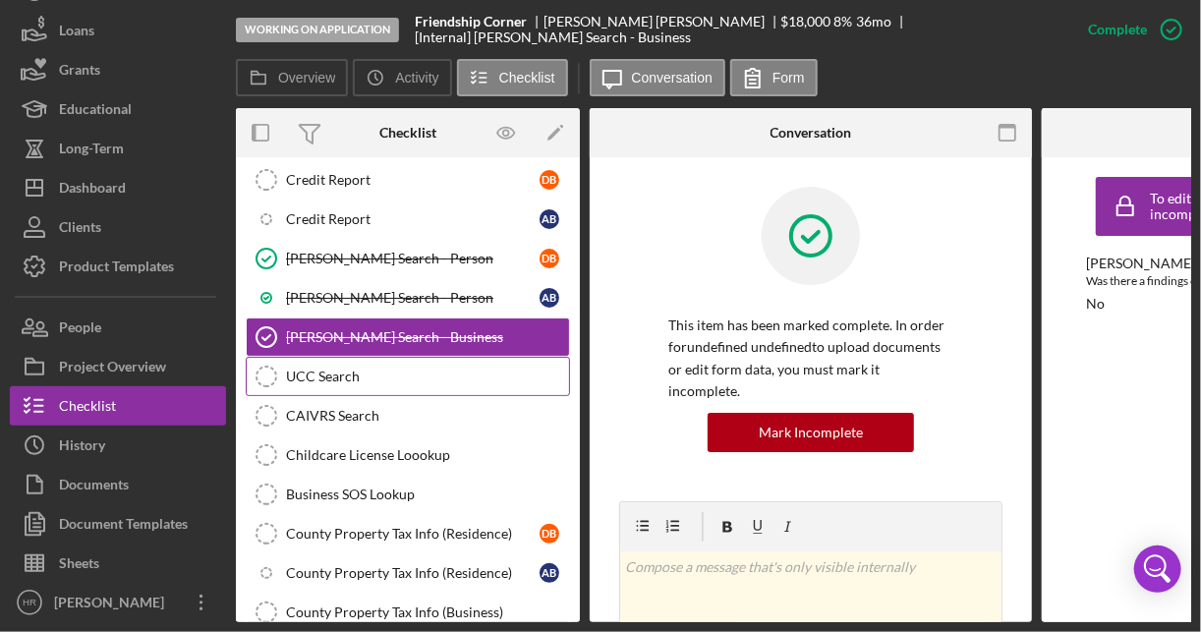
click at [346, 368] on div "UCC Search" at bounding box center [427, 376] width 283 height 16
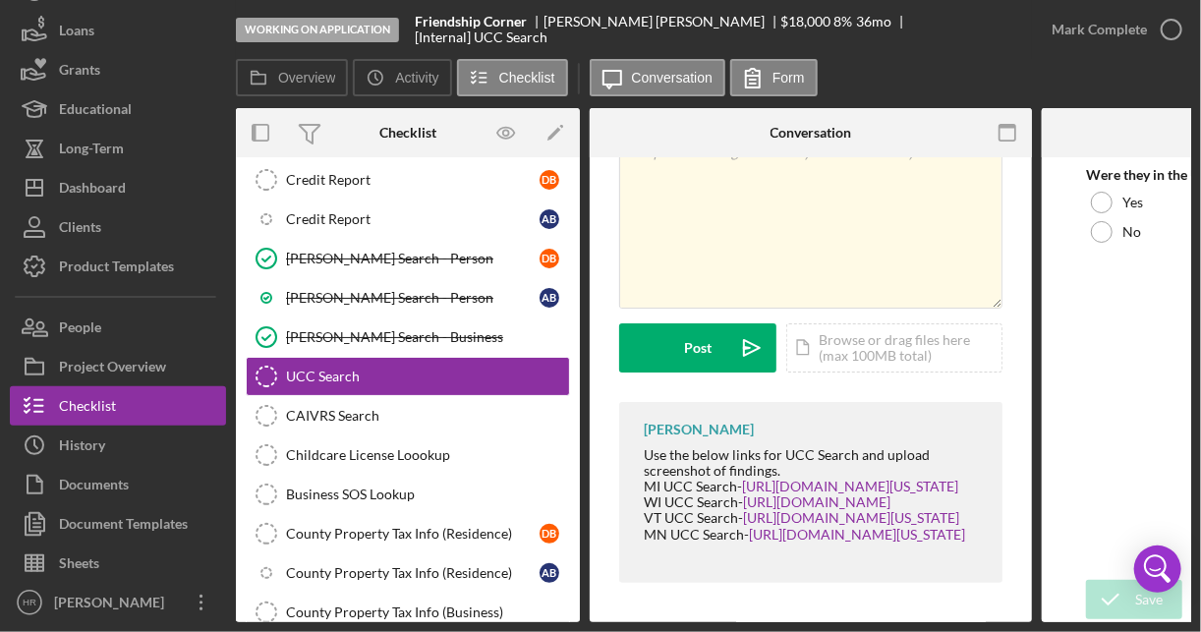
scroll to position [153, 0]
click at [749, 526] on link "[URL][DOMAIN_NAME][US_STATE]" at bounding box center [857, 534] width 216 height 17
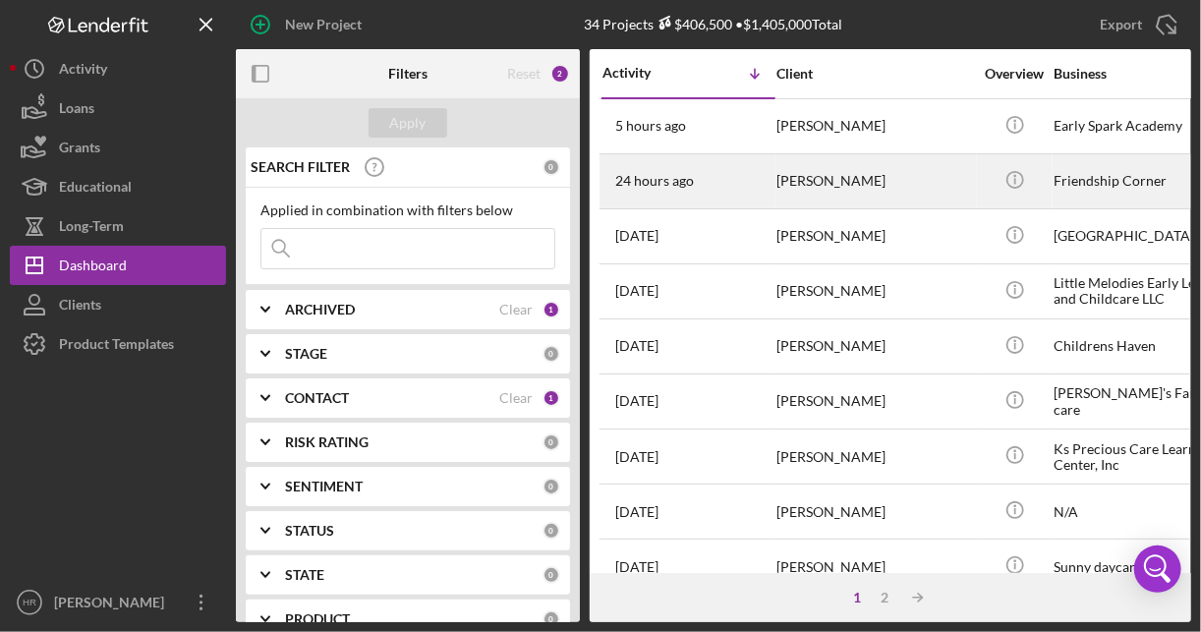
click at [854, 176] on div "[PERSON_NAME]" at bounding box center [874, 181] width 196 height 52
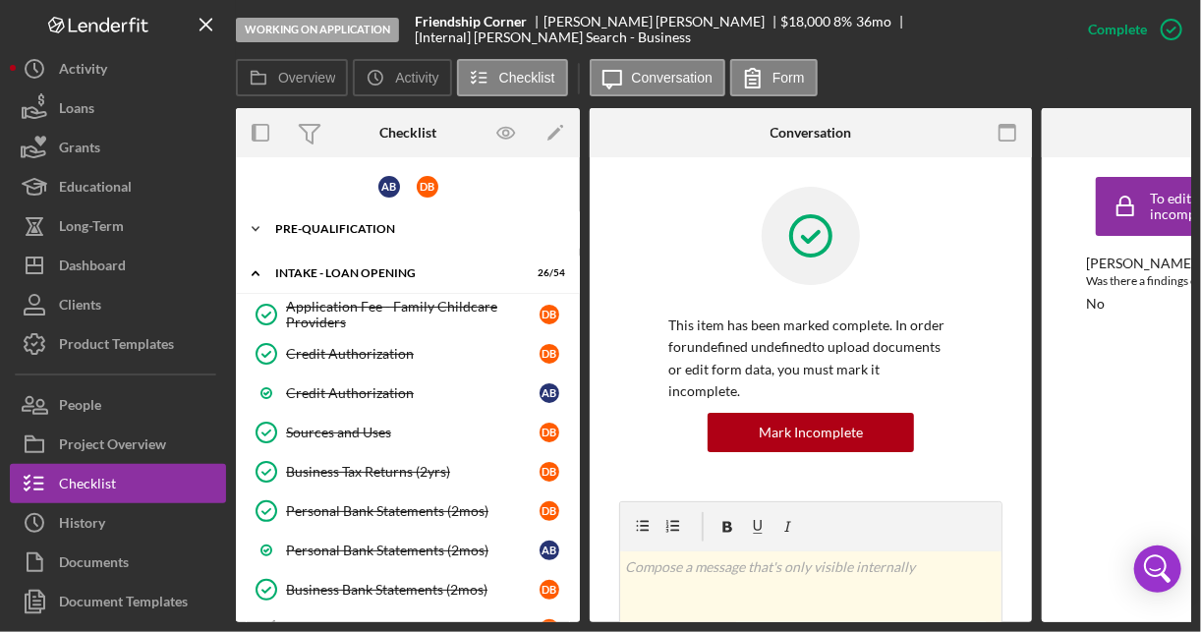
click at [339, 232] on div "Pre-Qualification" at bounding box center [415, 229] width 280 height 12
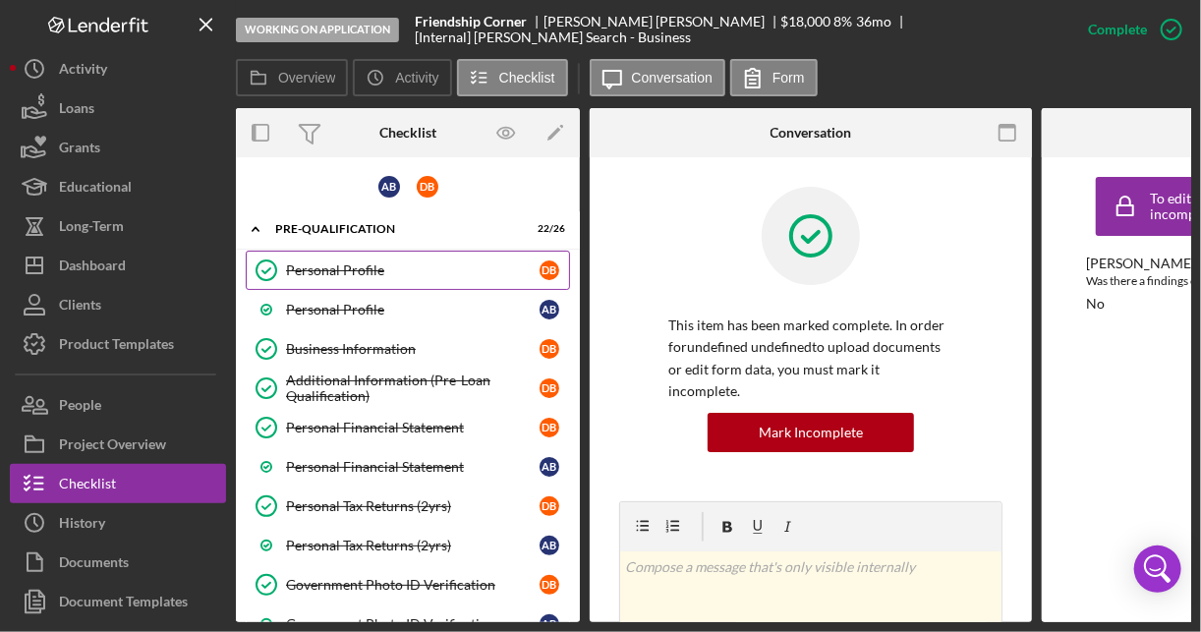
click at [344, 263] on div "Personal Profile" at bounding box center [412, 270] width 253 height 16
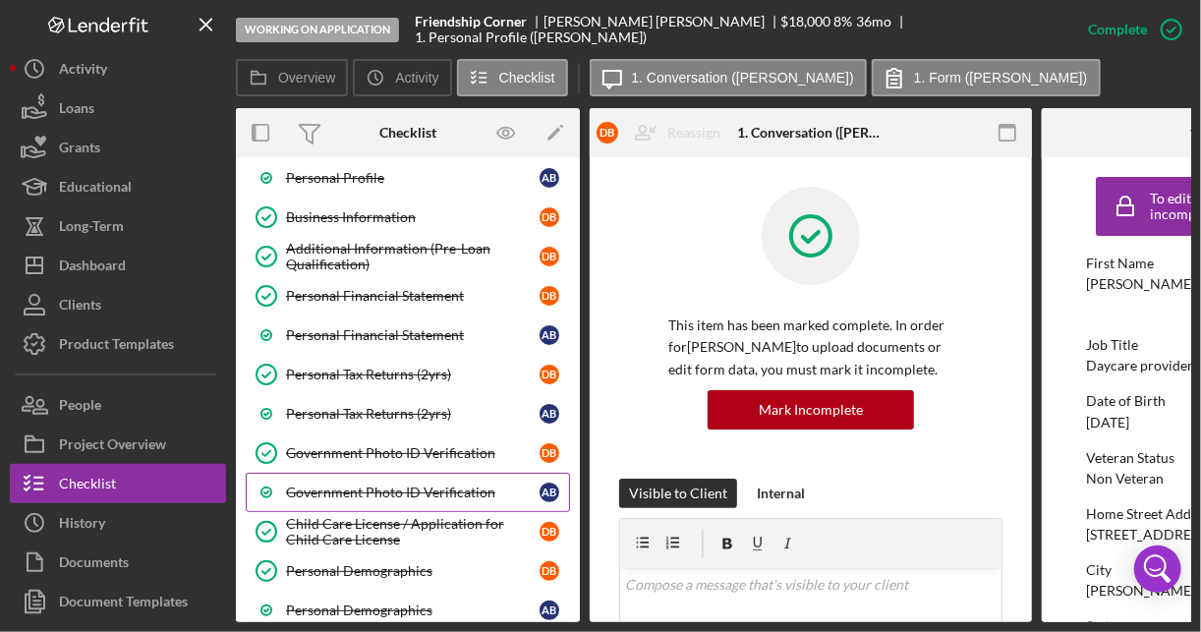
scroll to position [157, 0]
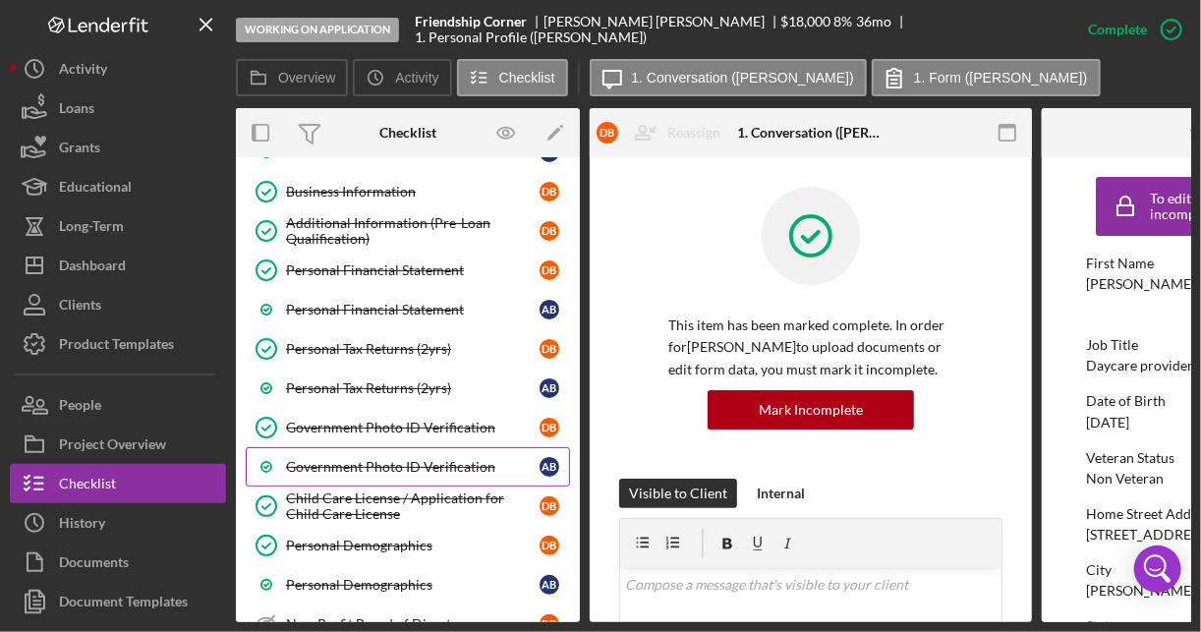
click at [398, 466] on div "Government Photo ID Verification" at bounding box center [412, 467] width 253 height 16
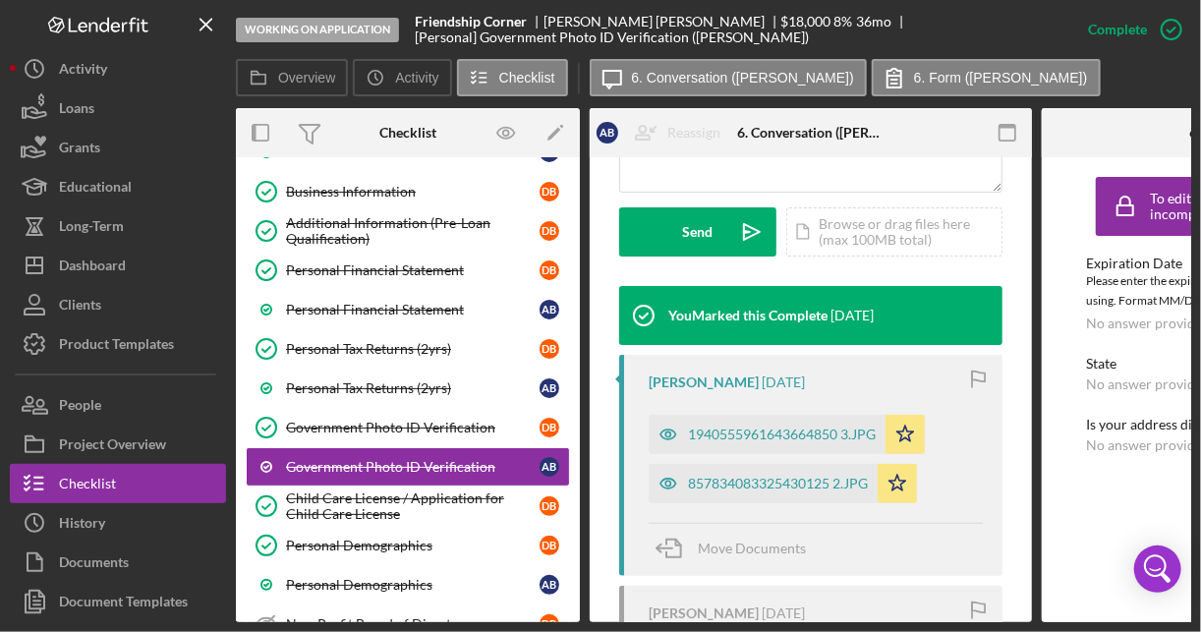
scroll to position [550, 0]
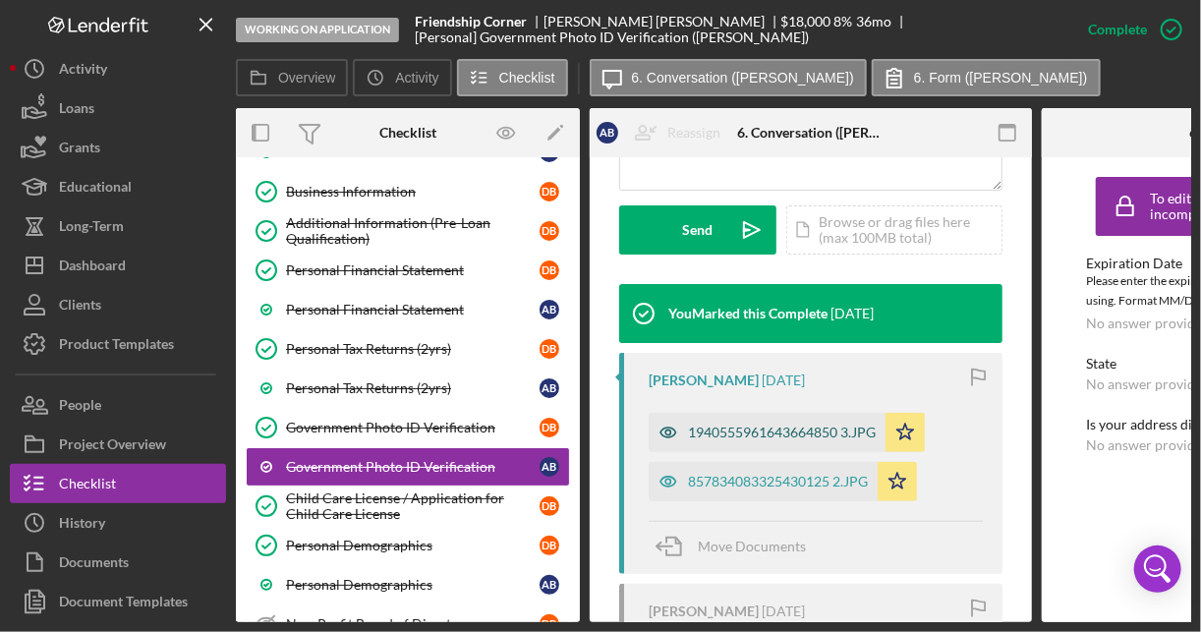
click at [728, 431] on div "1940555961643664850 3.JPG" at bounding box center [782, 432] width 188 height 16
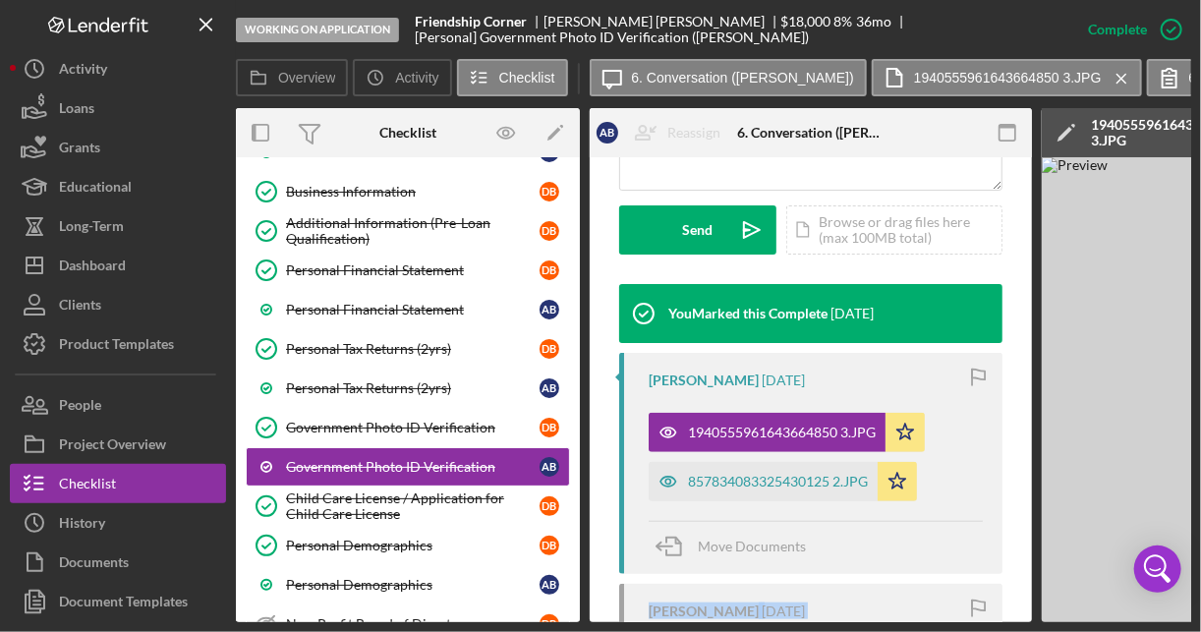
scroll to position [585, 0]
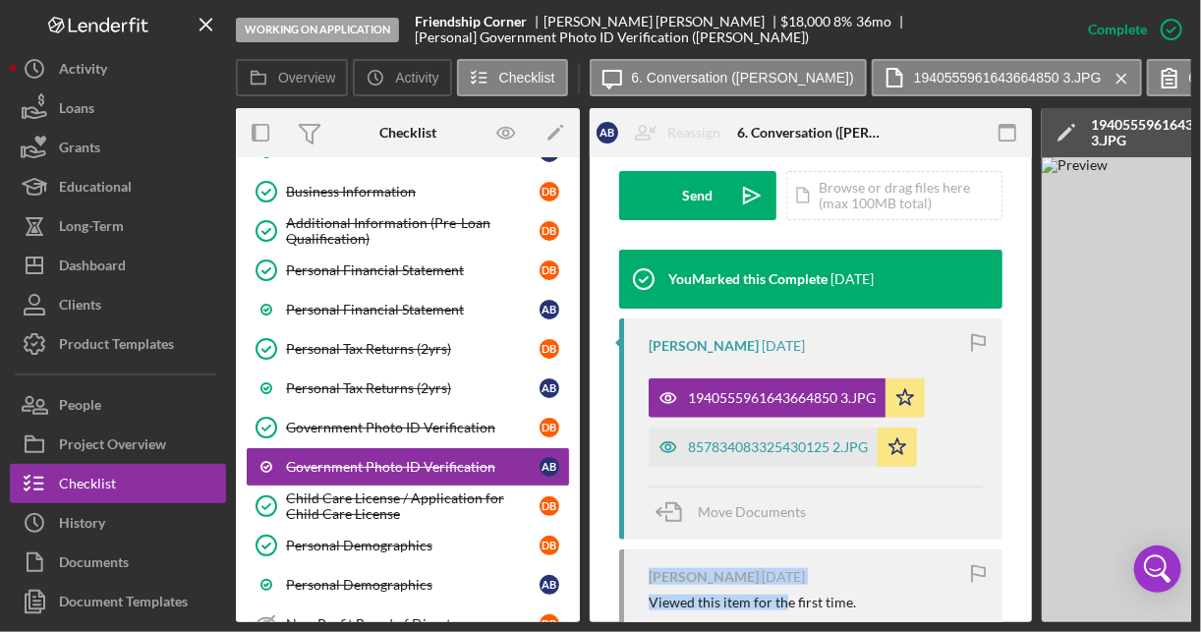
drag, startPoint x: 648, startPoint y: 616, endPoint x: 781, endPoint y: 591, distance: 134.9
click at [781, 591] on div "Ashley Bauer 4 weeks ago Viewed this item for the first time." at bounding box center [810, 591] width 383 height 85
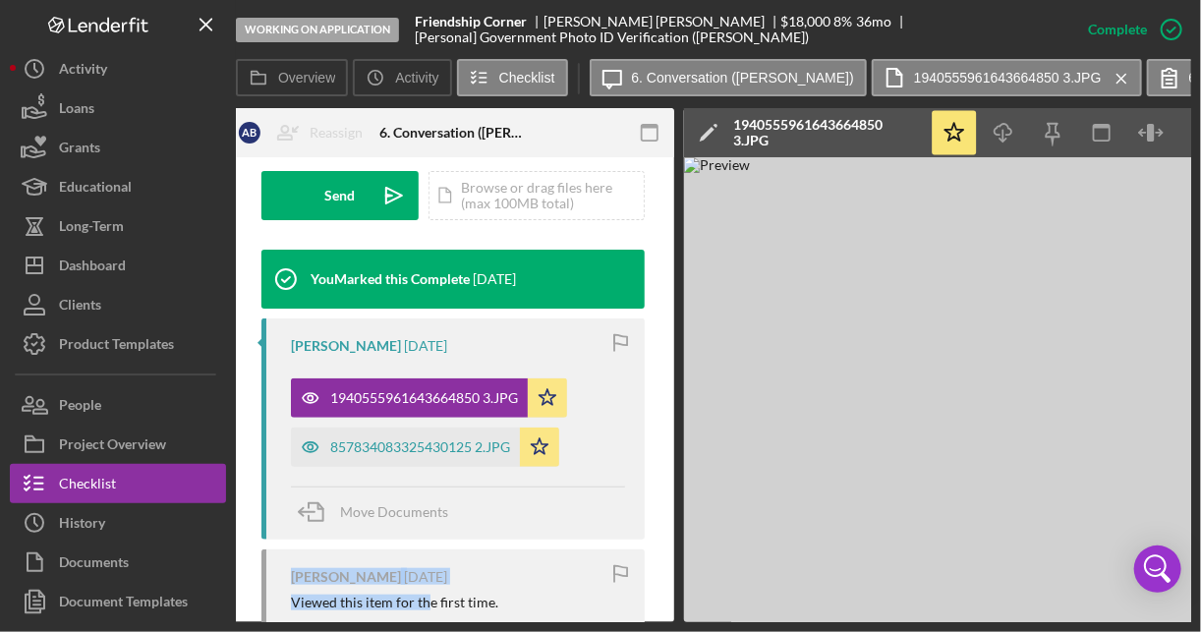
scroll to position [0, 481]
